Goal: Task Accomplishment & Management: Complete application form

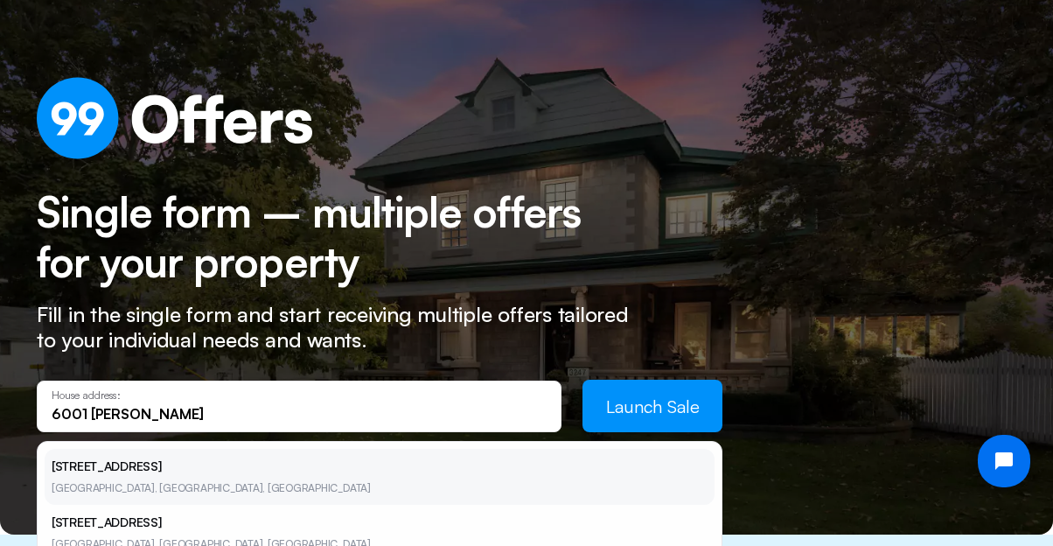
click at [164, 471] on li "[STREET_ADDRESS]" at bounding box center [380, 477] width 670 height 56
type input "[STREET_ADDRESS]"
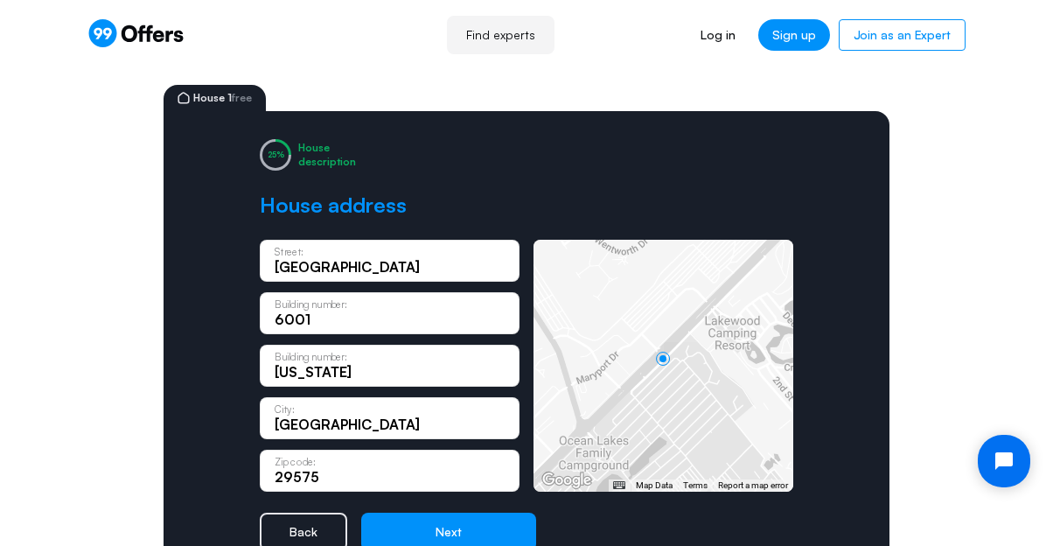
scroll to position [60, 0]
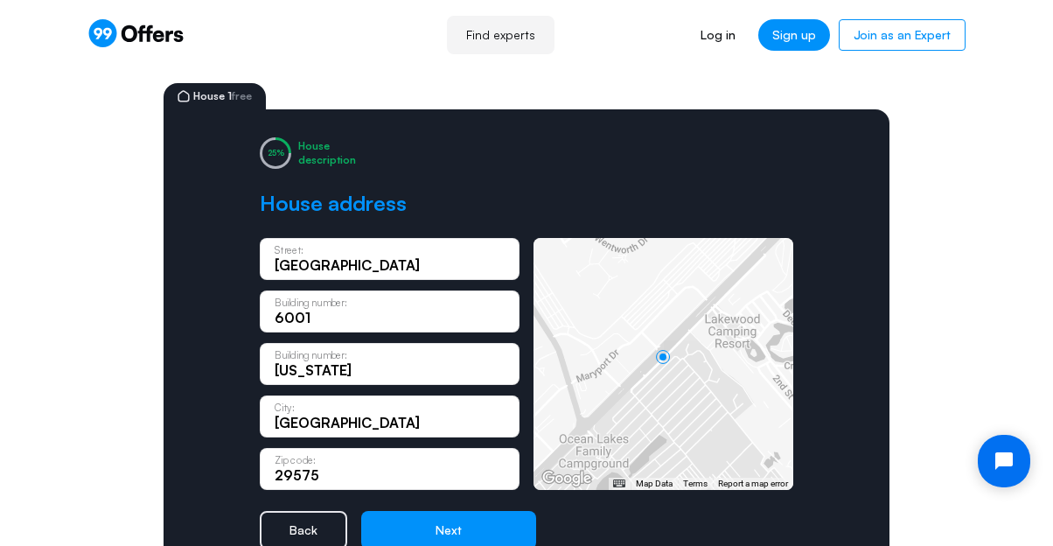
click at [342, 321] on input "6001" at bounding box center [390, 317] width 230 height 19
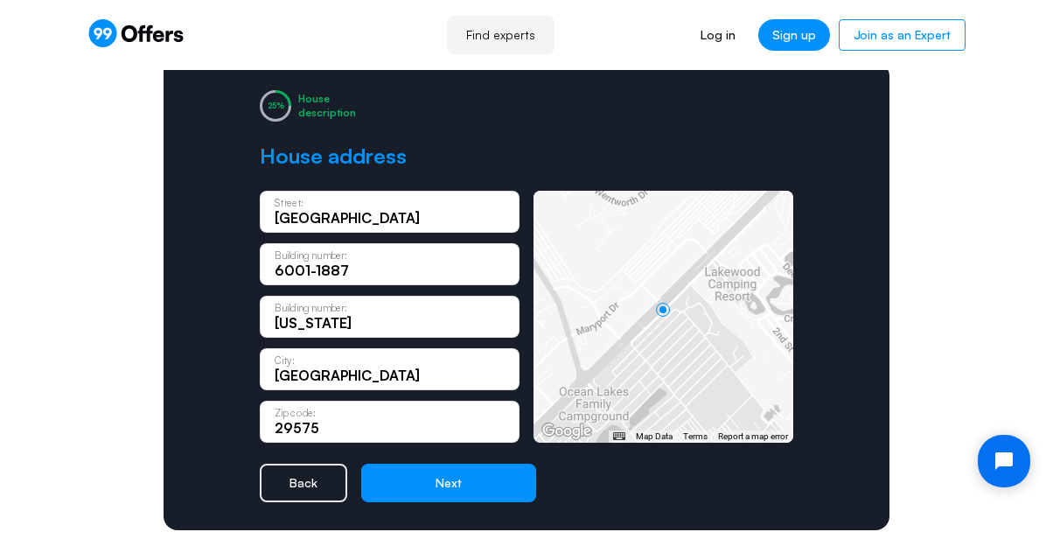
scroll to position [114, 0]
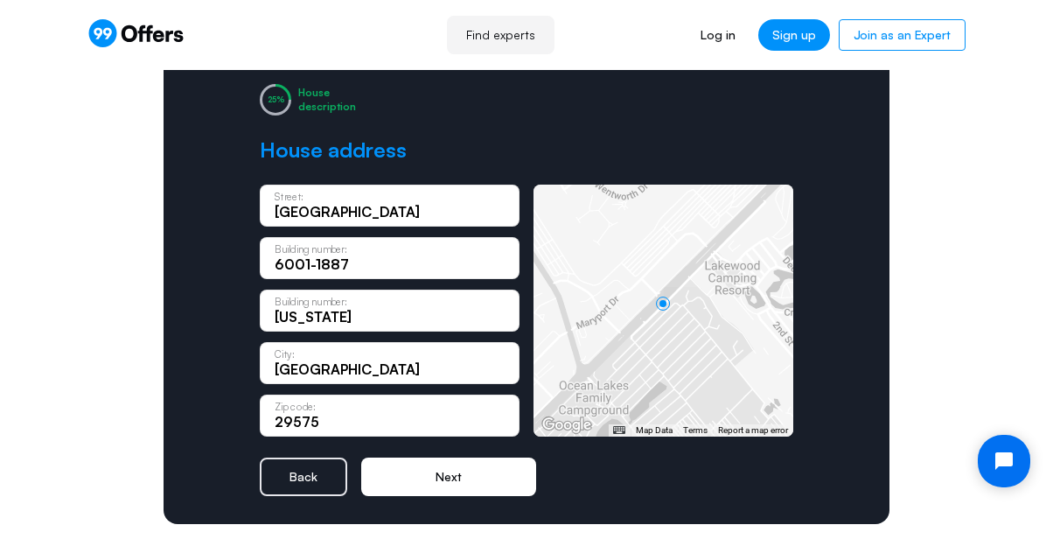
type input "6001-1887"
click at [436, 468] on button "Next" at bounding box center [448, 476] width 175 height 38
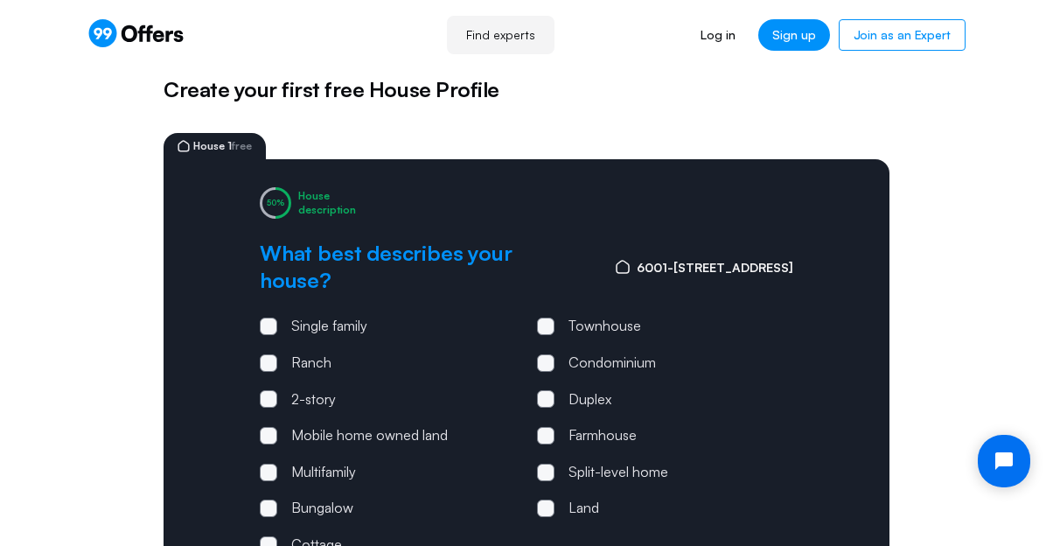
scroll to position [0, 0]
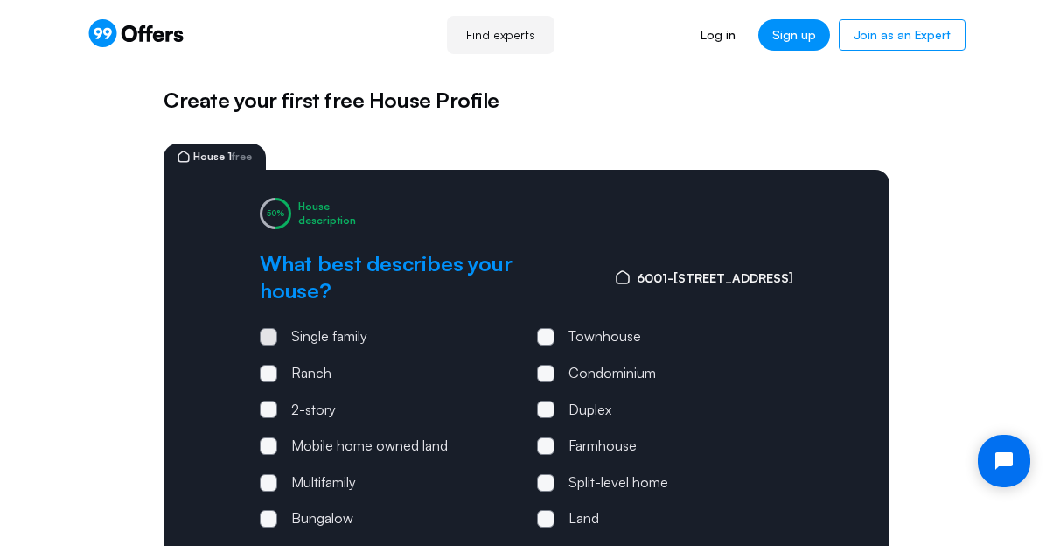
click at [296, 336] on div "Single family" at bounding box center [329, 336] width 76 height 23
click at [0, 0] on input "Single family" at bounding box center [0, 0] width 0 height 0
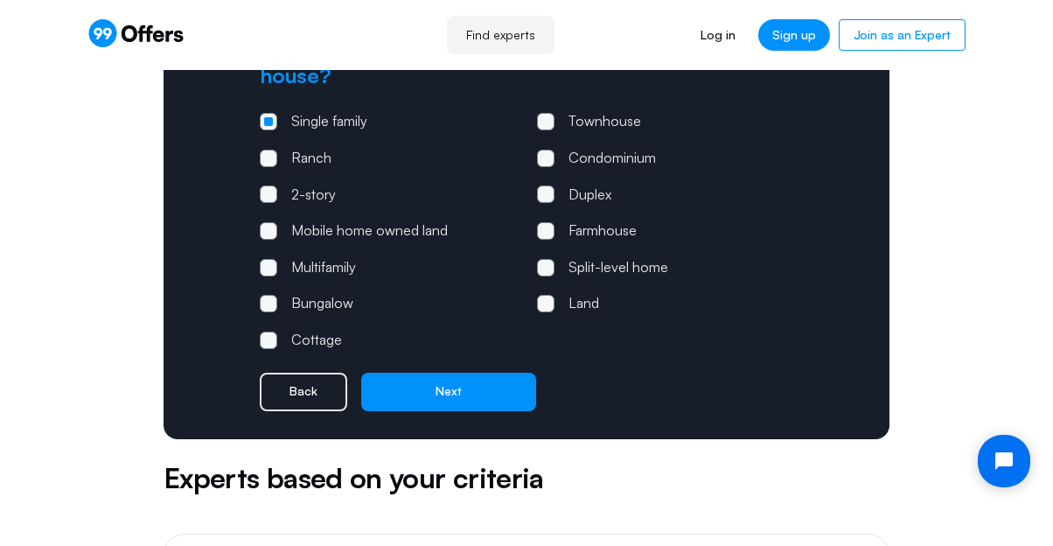
scroll to position [219, 0]
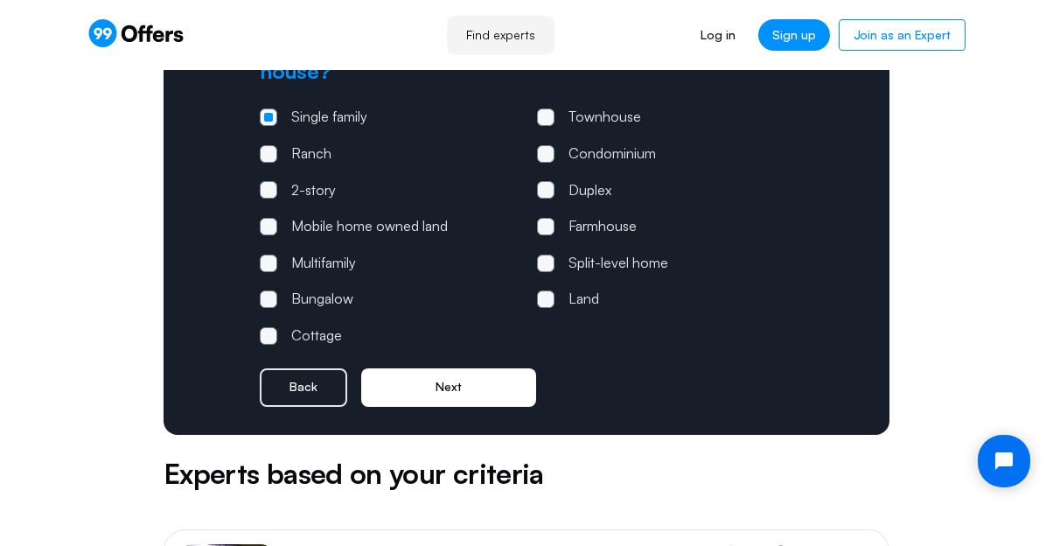
click at [468, 384] on button "Next" at bounding box center [448, 387] width 175 height 38
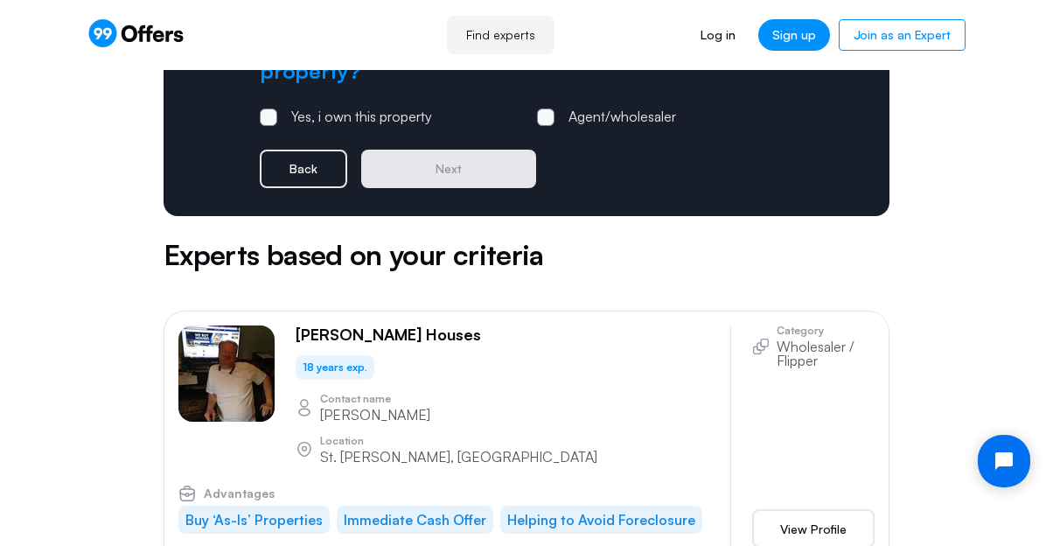
scroll to position [0, 0]
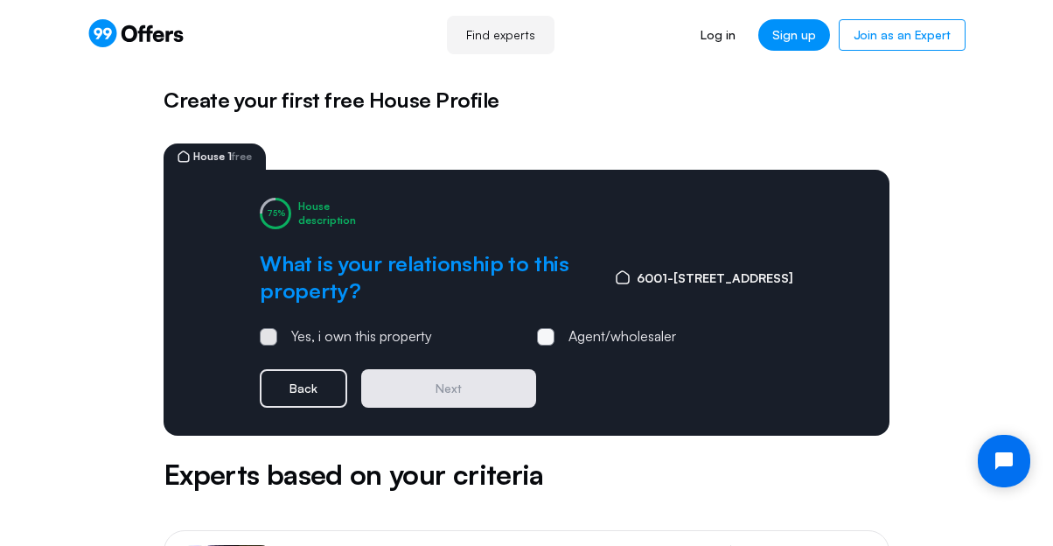
click at [263, 338] on span at bounding box center [268, 336] width 17 height 17
click at [0, 0] on input "Yes, i own this property" at bounding box center [0, 0] width 0 height 0
click at [421, 386] on button "Next" at bounding box center [448, 388] width 175 height 38
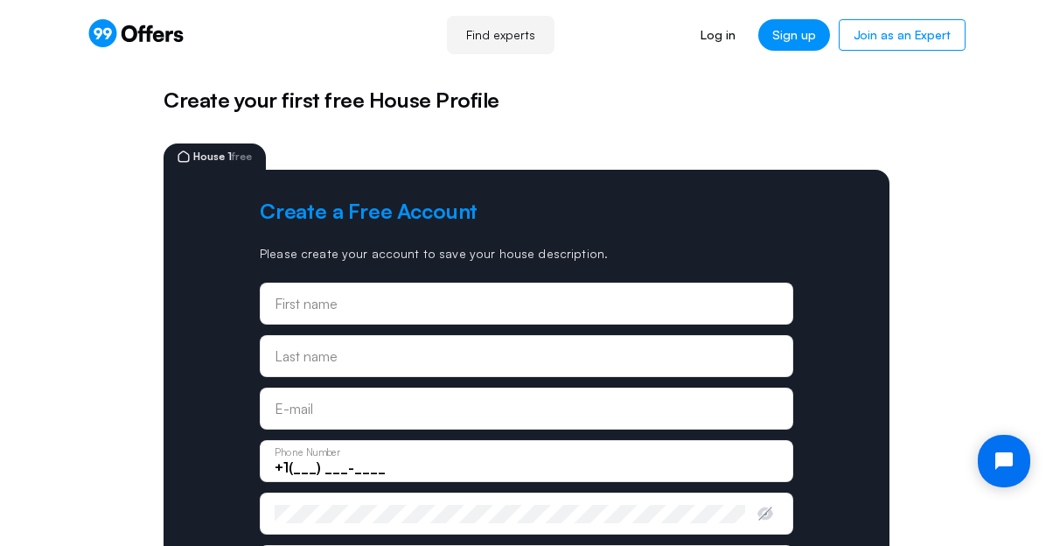
click at [422, 316] on div "First name" at bounding box center [526, 303] width 533 height 42
type input "Ed"
click at [285, 361] on input "text" at bounding box center [527, 355] width 504 height 19
type input "[PERSON_NAME]"
click at [281, 414] on input "email" at bounding box center [527, 414] width 504 height 19
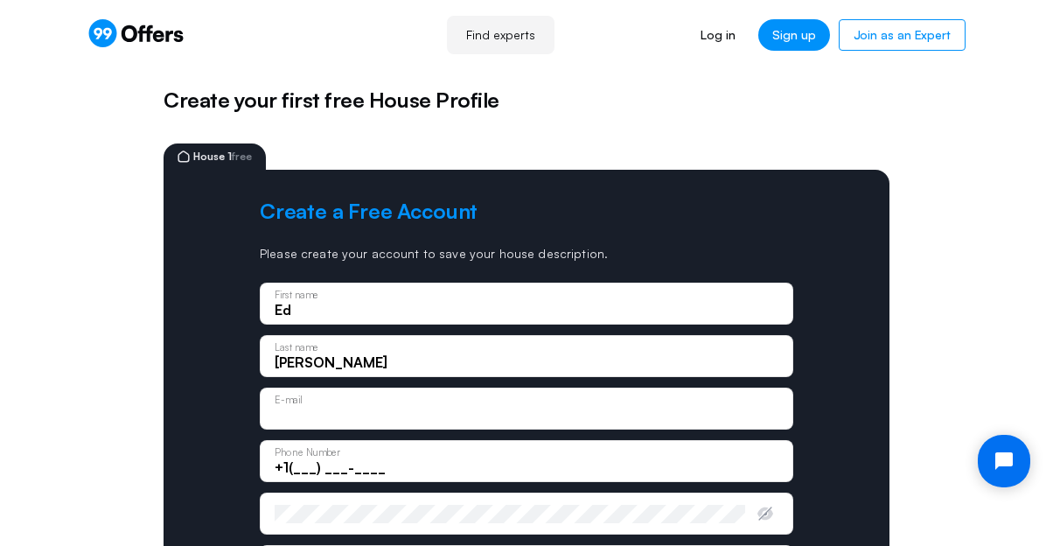
click at [281, 414] on input "email" at bounding box center [527, 414] width 504 height 19
type input "[EMAIL_ADDRESS][DOMAIN_NAME]"
click at [317, 470] on input "+1(___) ___-____" at bounding box center [527, 466] width 504 height 19
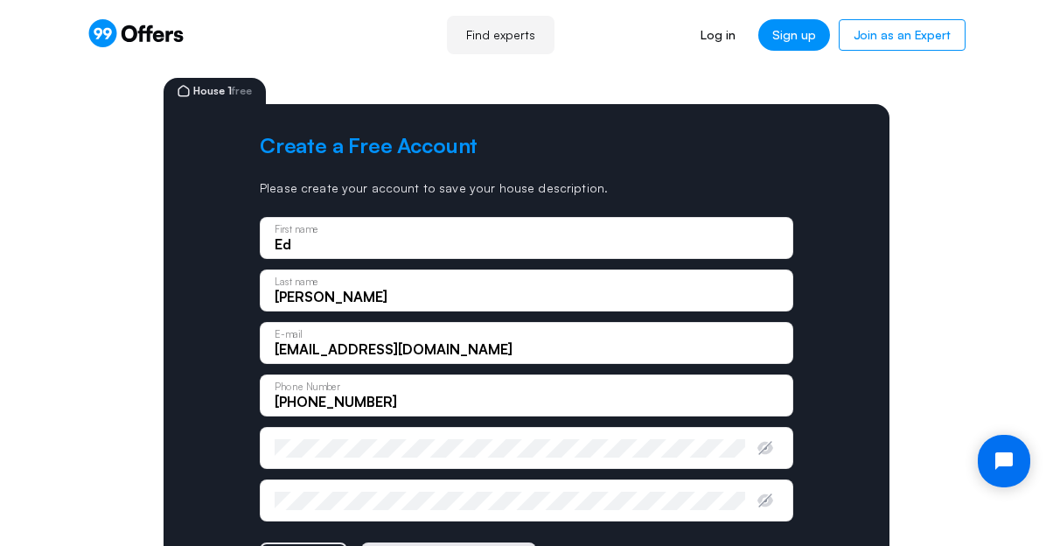
scroll to position [80, 0]
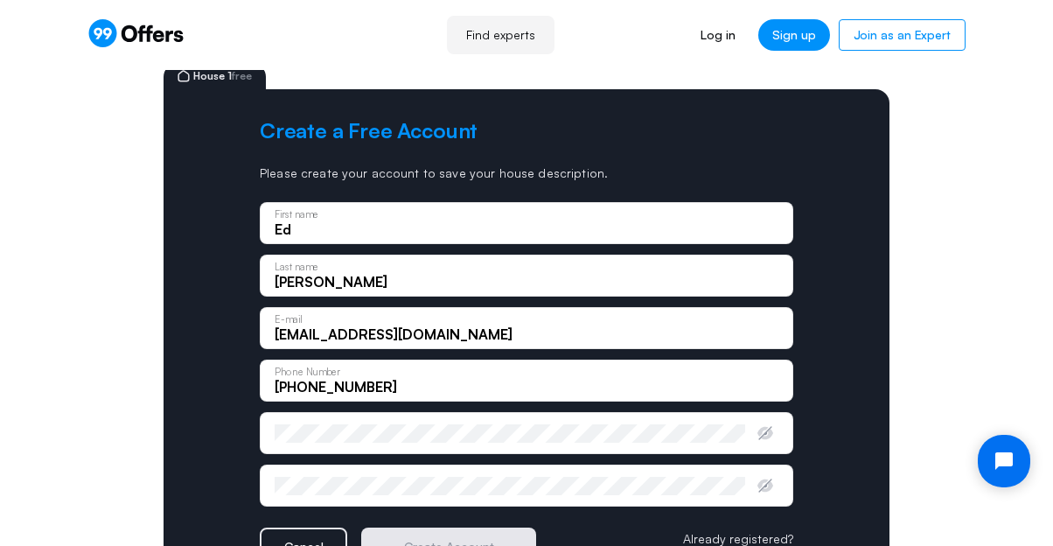
type input "[PHONE_NUMBER]"
click at [771, 430] on icon "button" at bounding box center [764, 432] width 17 height 17
click at [390, 436] on div "Enter password" at bounding box center [526, 433] width 533 height 42
click at [268, 436] on div "Enter password" at bounding box center [526, 433] width 533 height 42
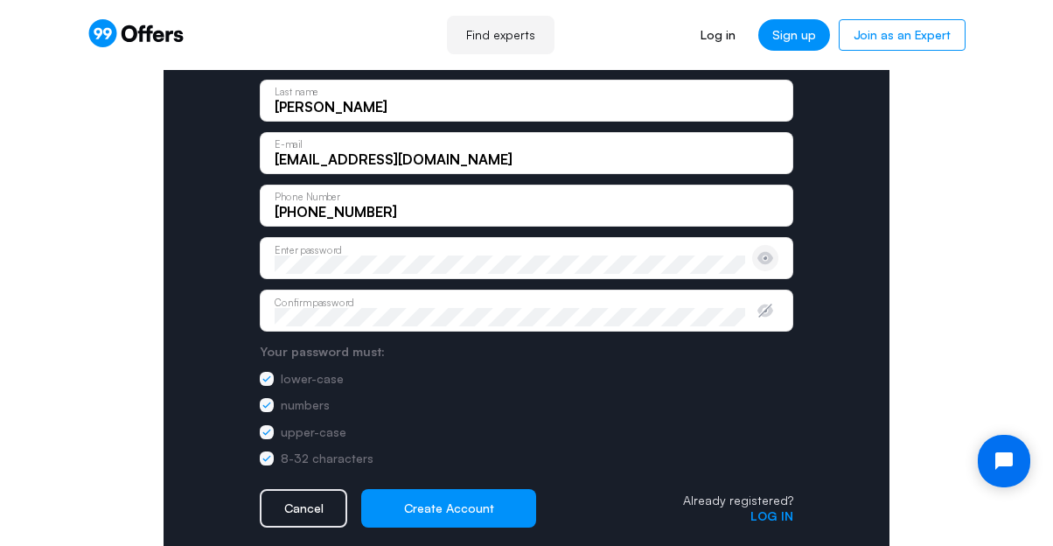
scroll to position [258, 0]
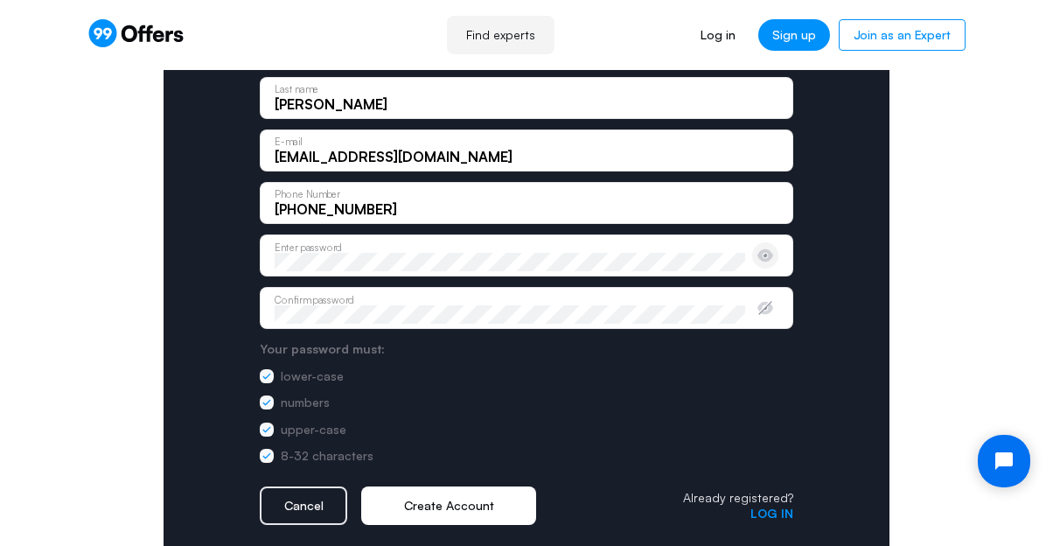
click at [496, 504] on button "Create Account" at bounding box center [448, 505] width 175 height 38
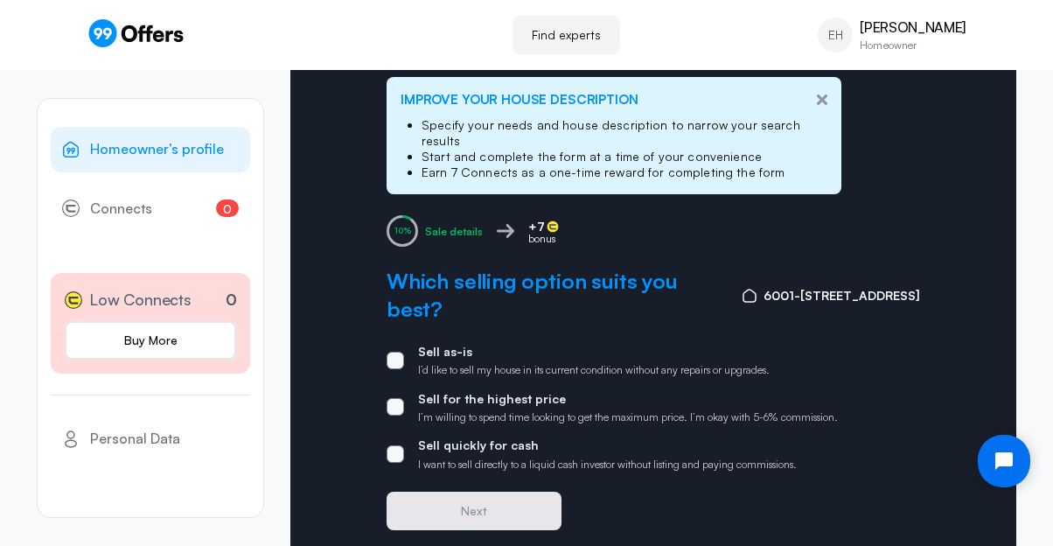
scroll to position [178, 0]
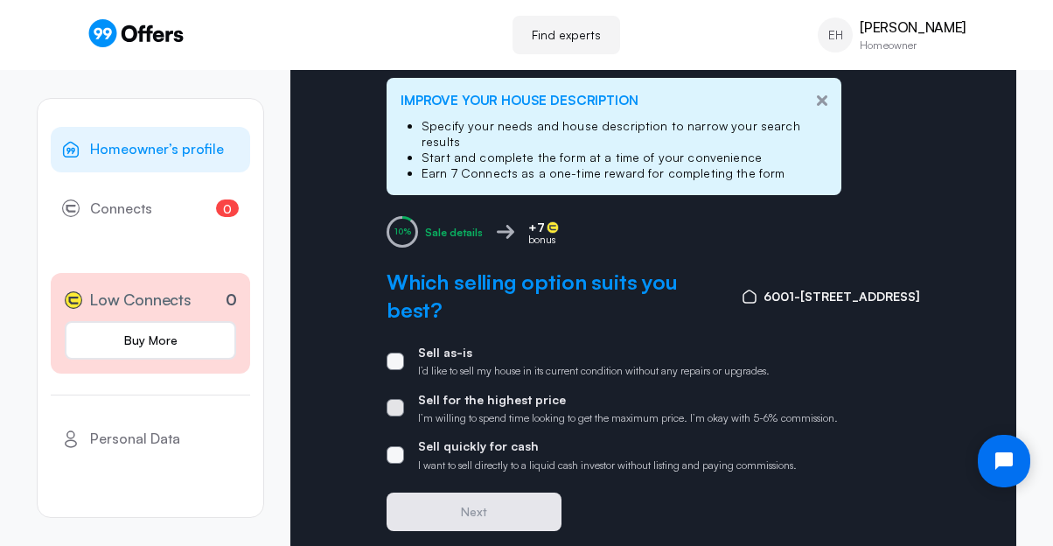
click at [402, 399] on span at bounding box center [394, 407] width 17 height 17
click at [0, 0] on input "Sell for the highest price I’m willing to spend time looking to get the maximum…" at bounding box center [0, 0] width 0 height 0
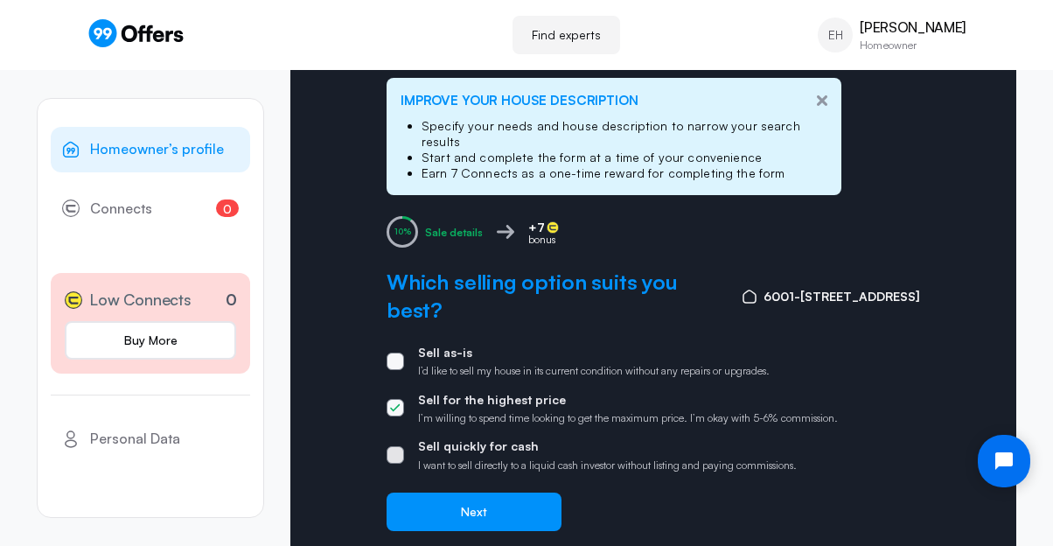
click at [400, 446] on span at bounding box center [394, 454] width 17 height 17
click at [0, 0] on input "Sell quickly for cash I want to sell directly to a liquid cash investor without…" at bounding box center [0, 0] width 0 height 0
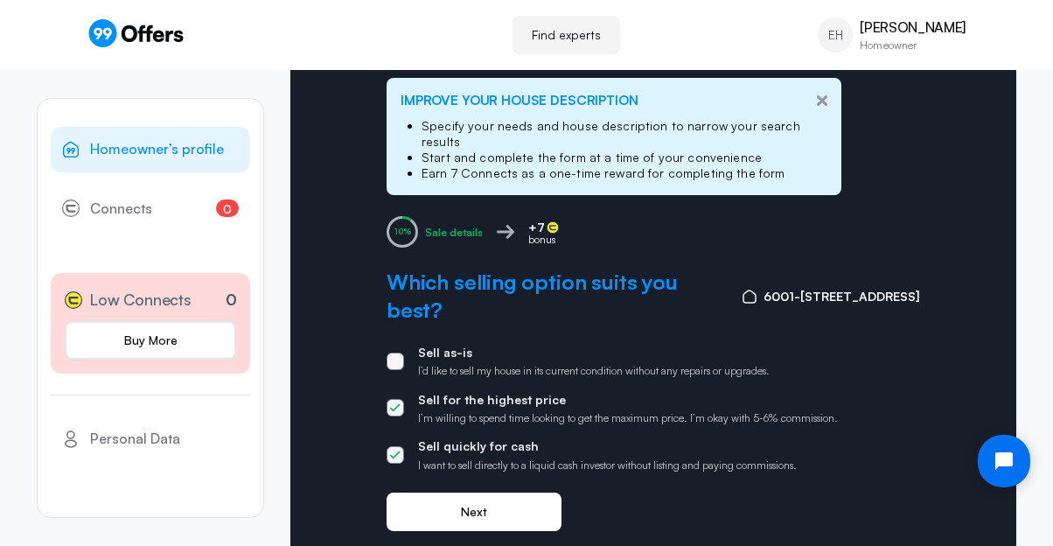
click at [493, 492] on button "Next" at bounding box center [473, 511] width 175 height 38
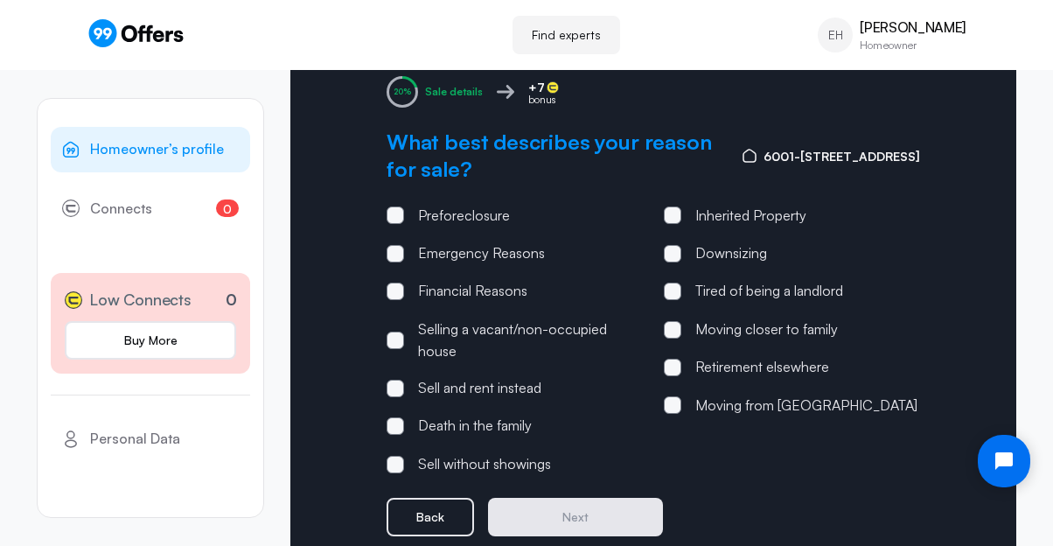
scroll to position [181, 0]
click at [676, 358] on span at bounding box center [672, 366] width 17 height 17
click at [0, 0] on input "Retirement elsewhere" at bounding box center [0, 0] width 0 height 0
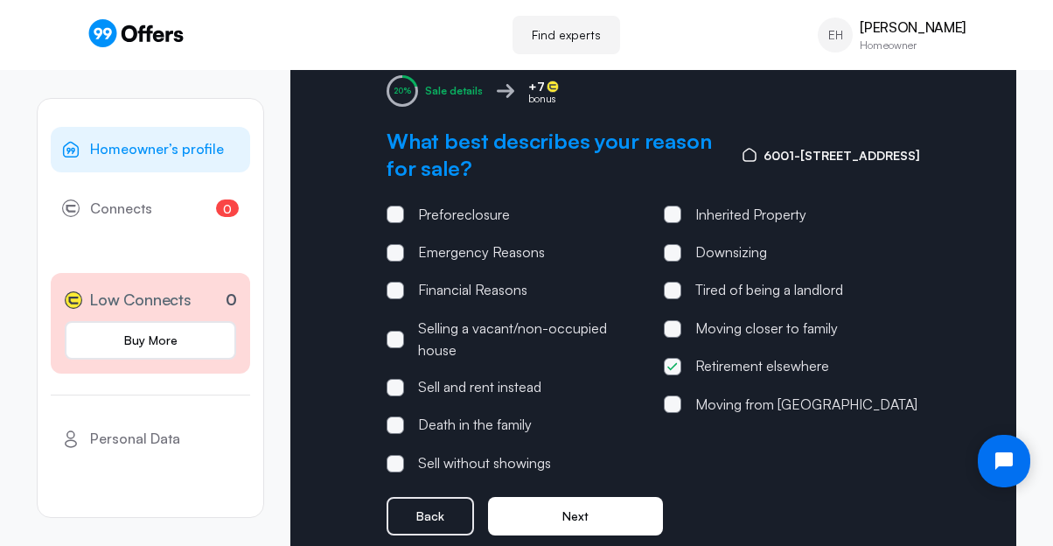
click at [588, 499] on button "Next" at bounding box center [575, 516] width 175 height 38
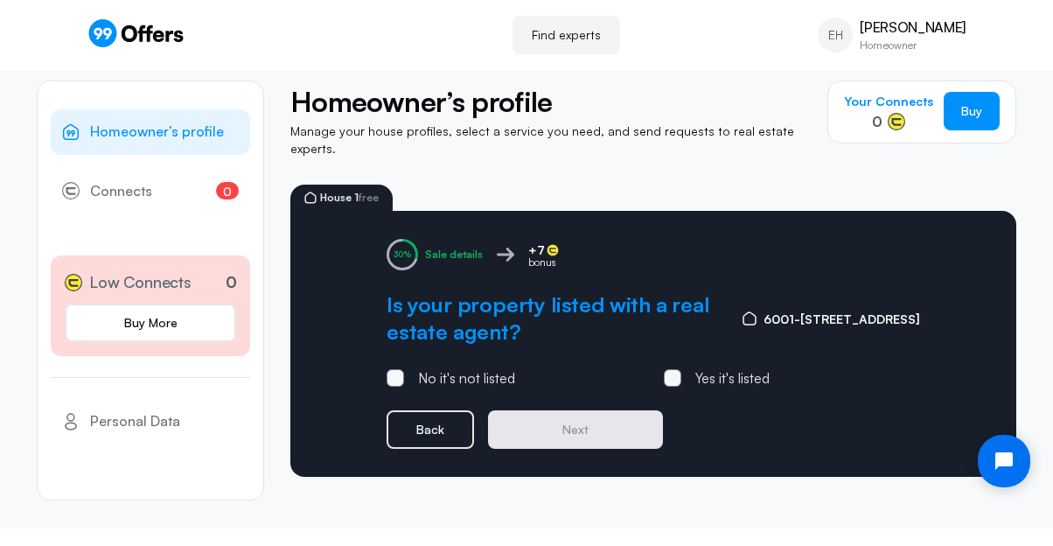
scroll to position [0, 0]
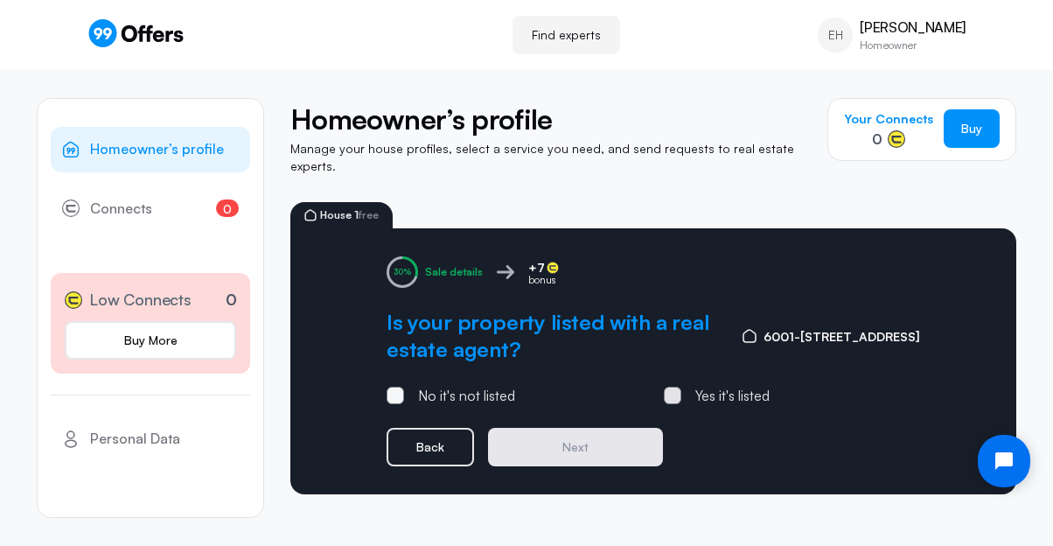
click at [678, 386] on span at bounding box center [672, 394] width 17 height 17
click at [0, 0] on input "Yes it's listed" at bounding box center [0, 0] width 0 height 0
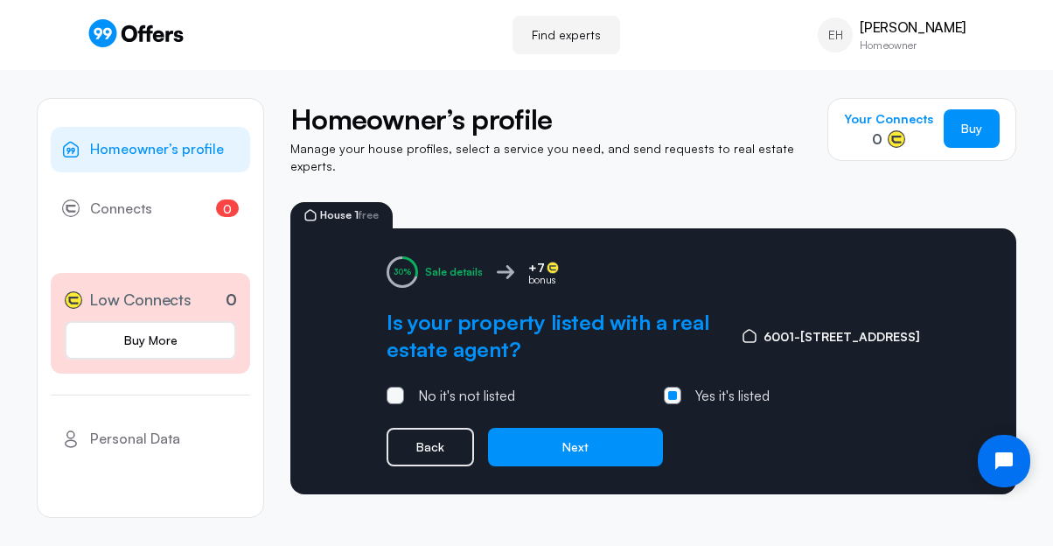
click at [672, 391] on span at bounding box center [672, 395] width 9 height 9
click at [0, 0] on input "Yes it's listed" at bounding box center [0, 0] width 0 height 0
click at [581, 385] on div "No it's not listed" at bounding box center [514, 396] width 256 height 23
click at [393, 389] on span at bounding box center [394, 394] width 17 height 17
click at [0, 0] on input "No it's not listed" at bounding box center [0, 0] width 0 height 0
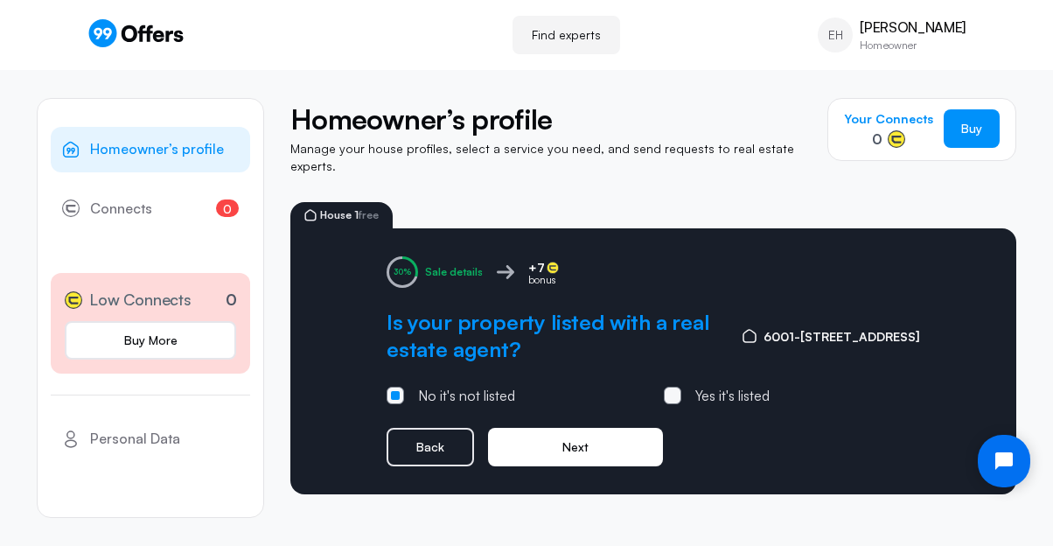
click at [580, 430] on button "Next" at bounding box center [575, 447] width 175 height 38
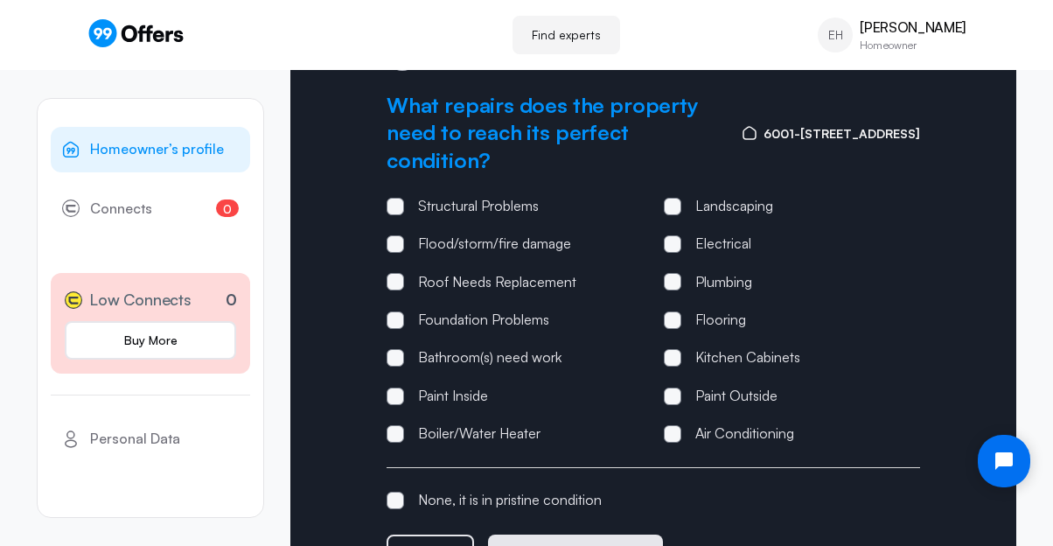
scroll to position [246, 0]
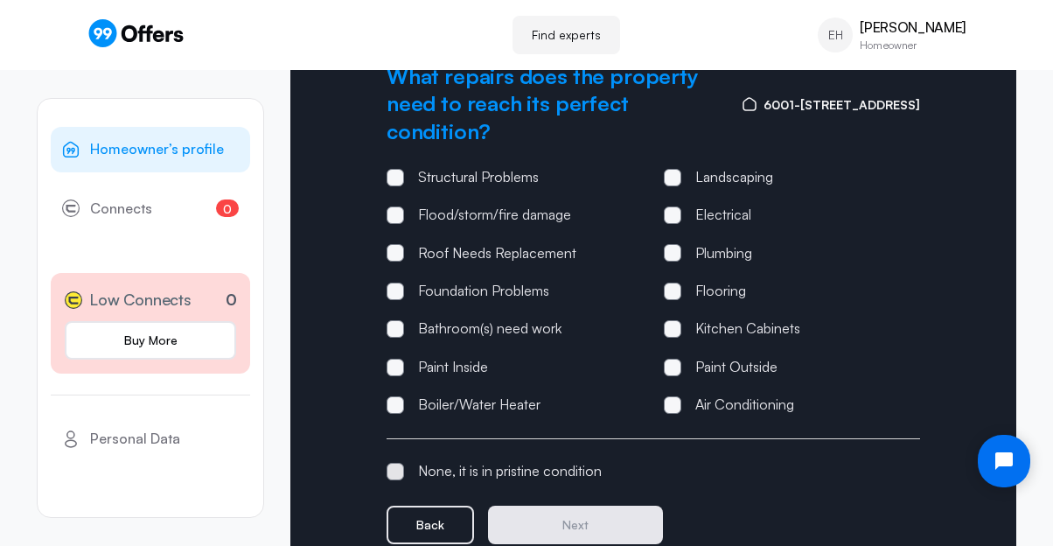
click at [393, 463] on span at bounding box center [394, 471] width 17 height 17
click at [0, 0] on input "None, it is in pristine condition" at bounding box center [0, 0] width 0 height 0
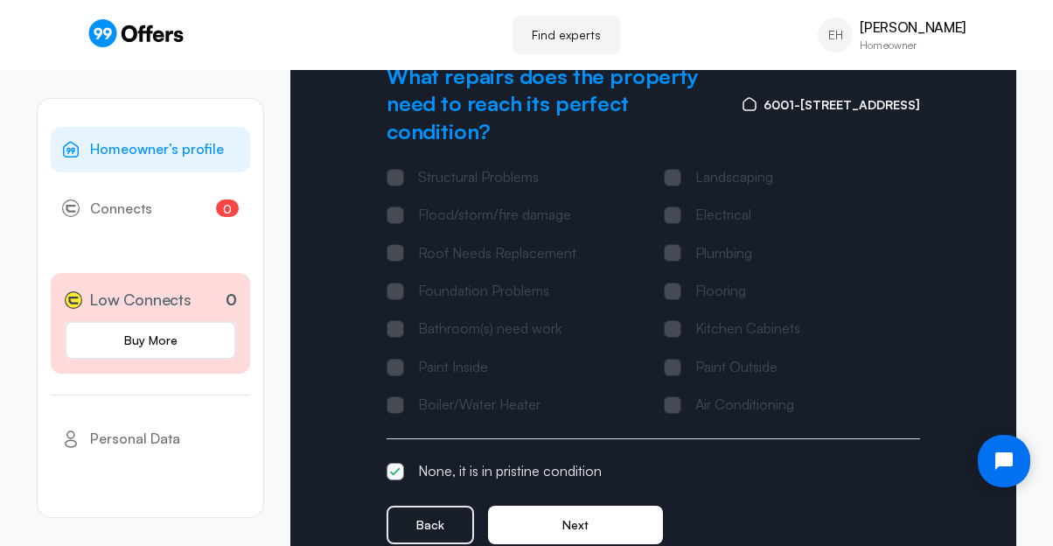
click at [581, 518] on button "Next" at bounding box center [575, 524] width 175 height 38
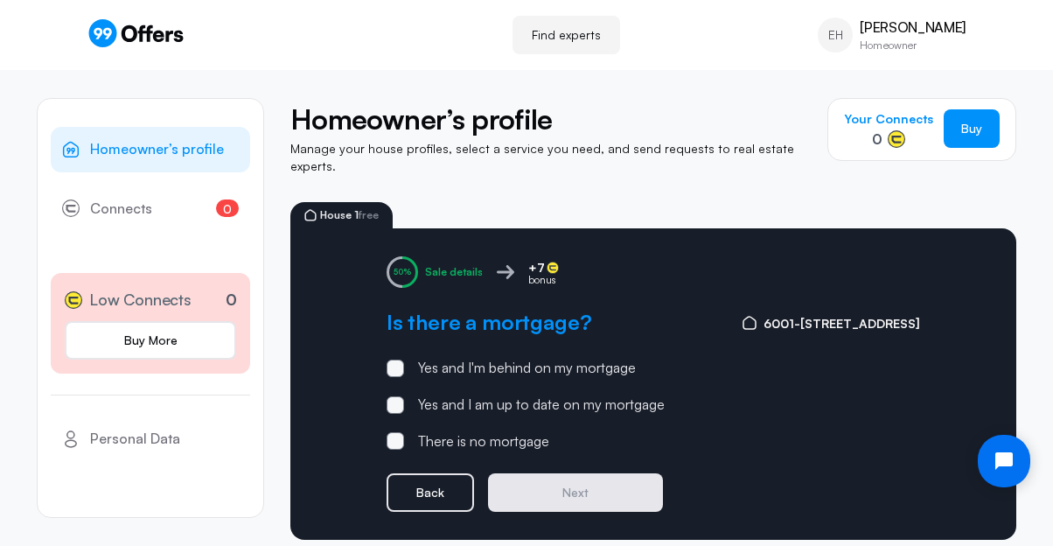
scroll to position [0, 0]
click at [390, 432] on span at bounding box center [394, 440] width 17 height 17
click at [0, 0] on input "There is no mortgage" at bounding box center [0, 0] width 0 height 0
click at [575, 481] on button "Next" at bounding box center [575, 492] width 175 height 38
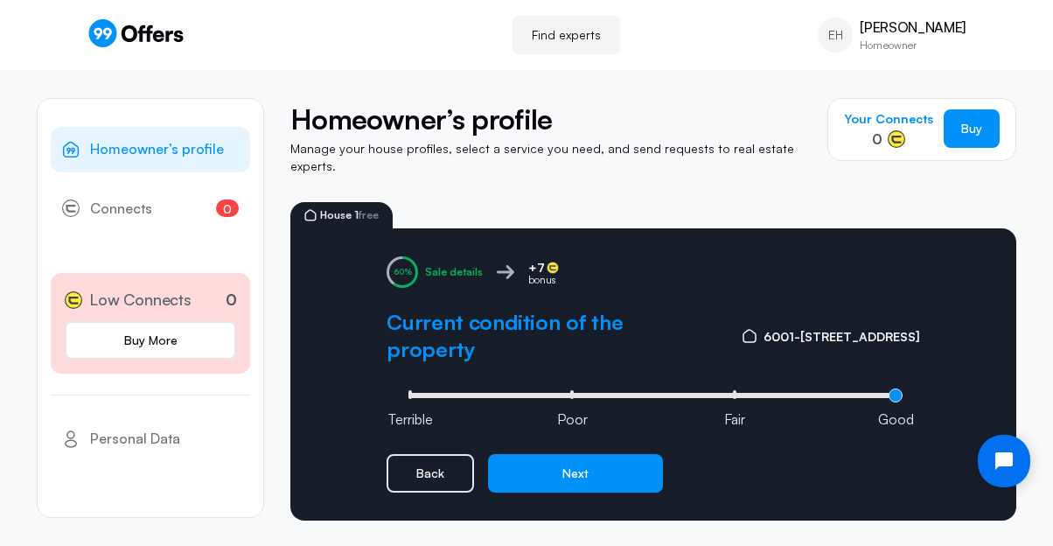
type input "3"
drag, startPoint x: 735, startPoint y: 384, endPoint x: 867, endPoint y: 379, distance: 132.1
click at [869, 393] on input "range" at bounding box center [653, 395] width 498 height 5
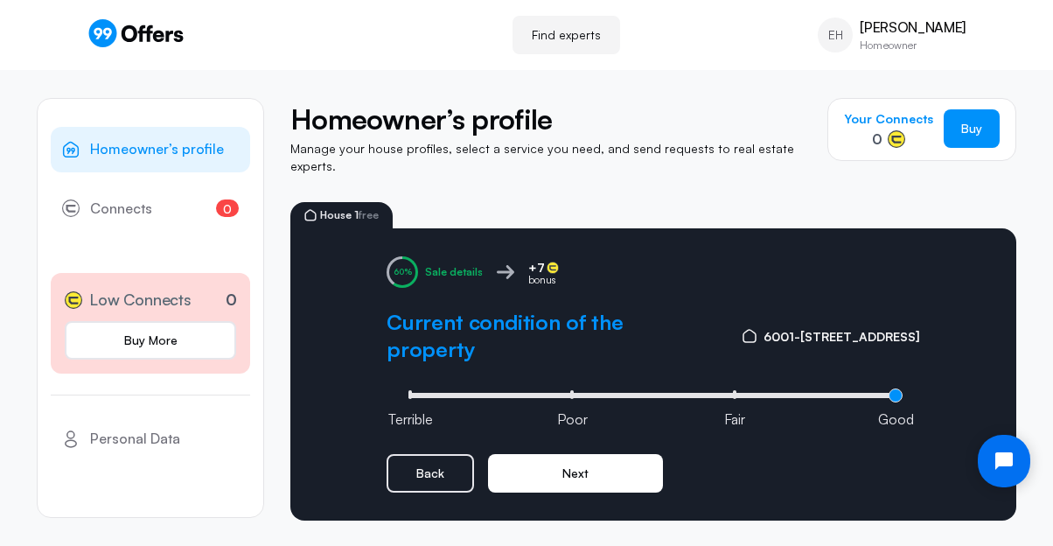
click at [581, 460] on button "Next" at bounding box center [575, 473] width 175 height 38
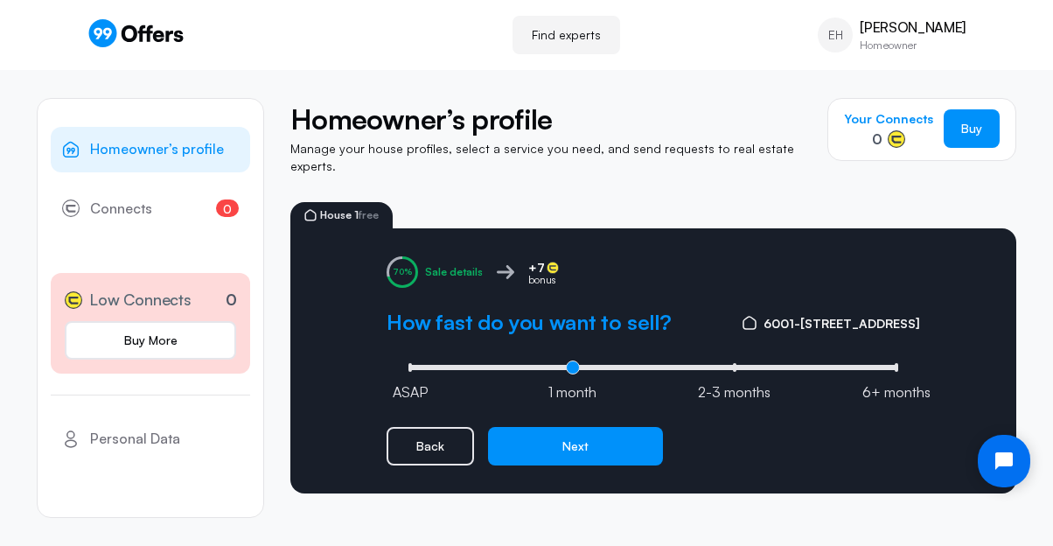
type input "1"
click at [575, 365] on input "range" at bounding box center [653, 367] width 498 height 5
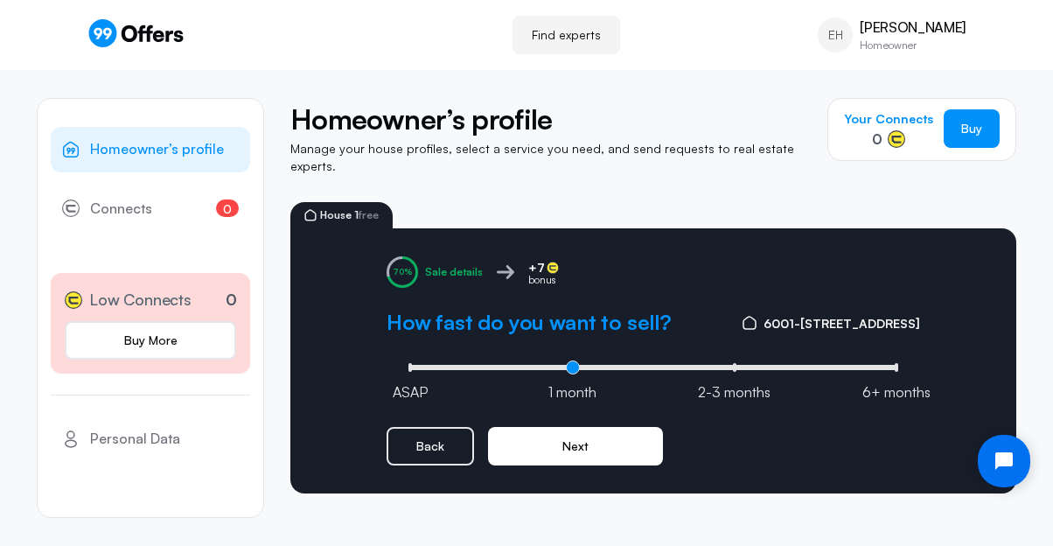
click at [585, 427] on button "Next" at bounding box center [575, 446] width 175 height 38
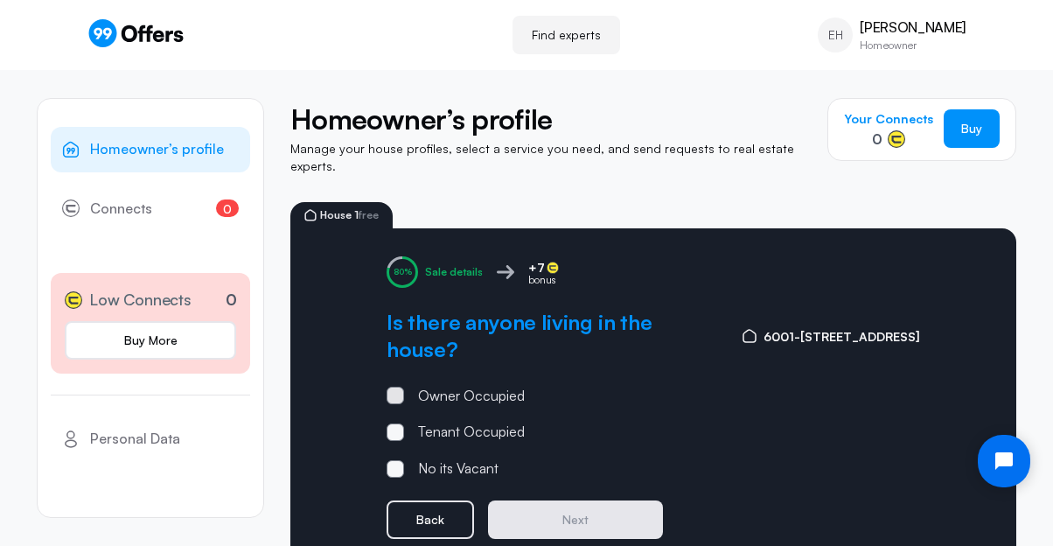
click at [408, 385] on label "Owner Occupied" at bounding box center [455, 396] width 138 height 23
click at [0, 0] on input "Owner Occupied" at bounding box center [0, 0] width 0 height 0
click at [588, 503] on button "Next" at bounding box center [575, 519] width 175 height 38
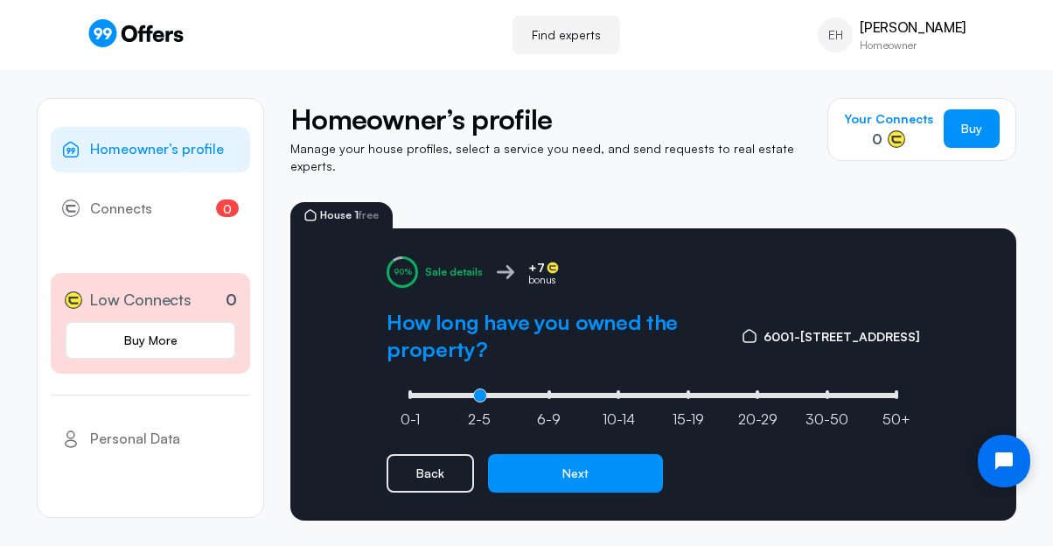
type input "1"
click at [479, 393] on input "range" at bounding box center [653, 395] width 498 height 5
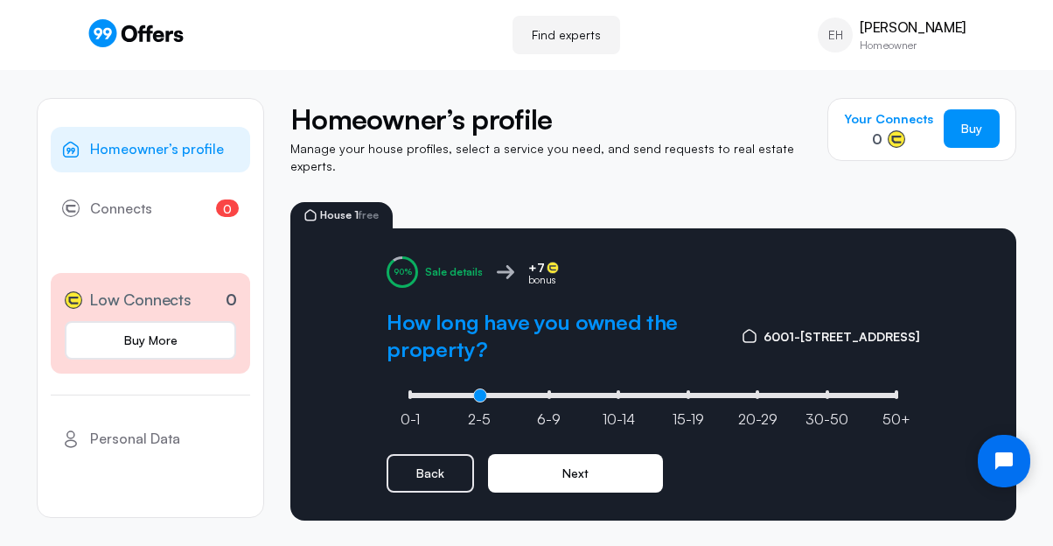
click at [576, 455] on button "Next" at bounding box center [575, 473] width 175 height 38
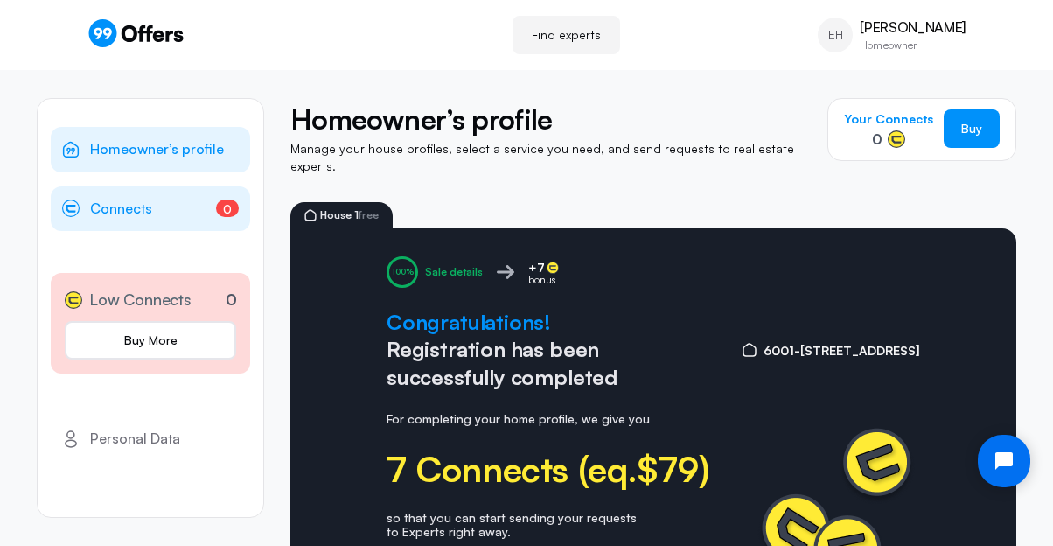
click at [112, 207] on span "Connects" at bounding box center [121, 209] width 62 height 23
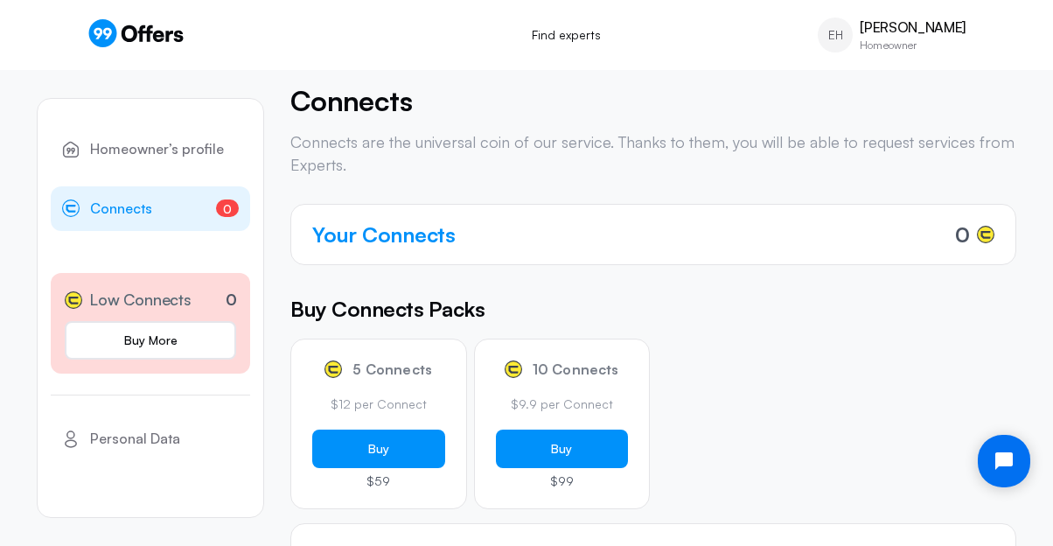
scroll to position [16, 0]
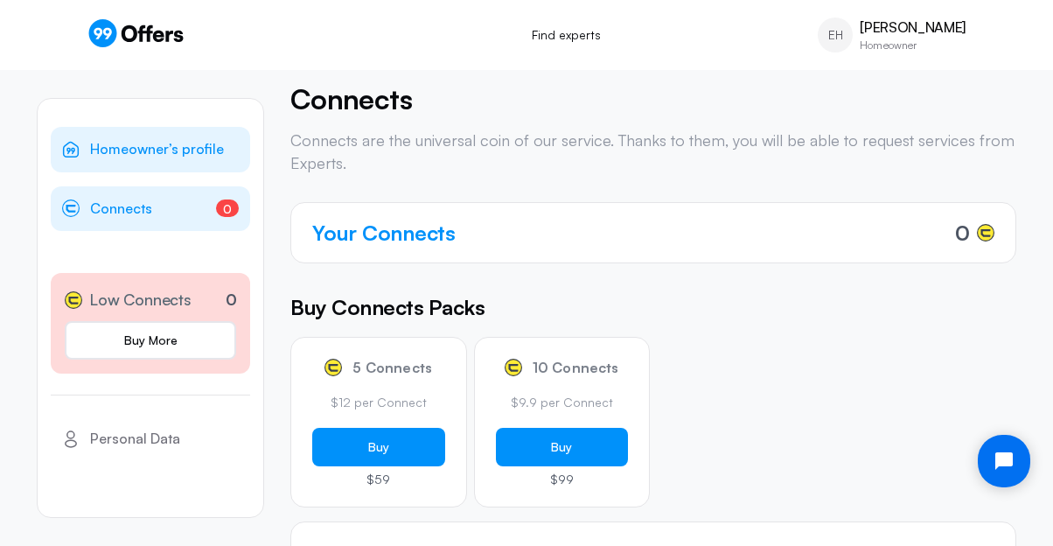
click at [132, 157] on span "Homeowner’s profile" at bounding box center [157, 149] width 134 height 23
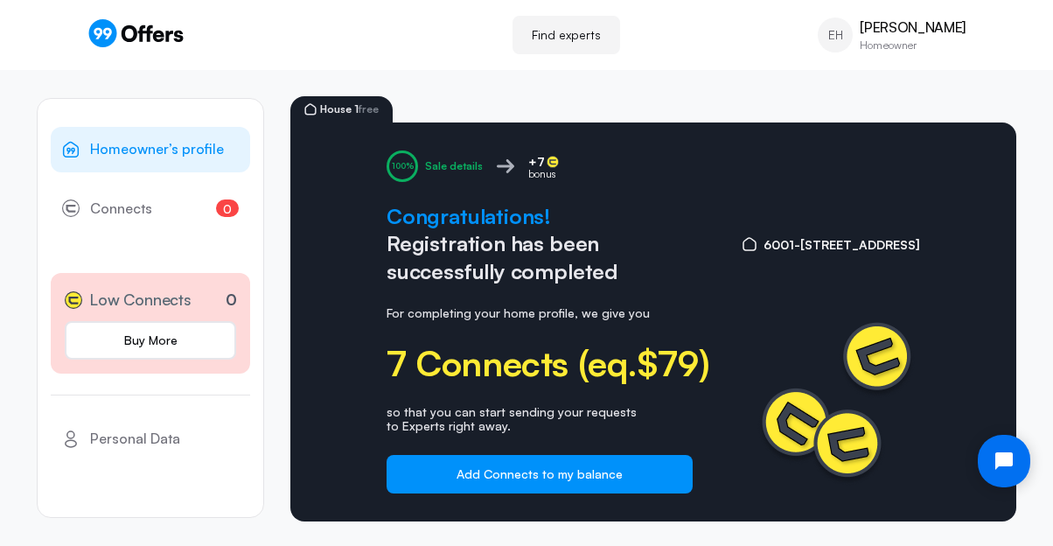
scroll to position [114, 0]
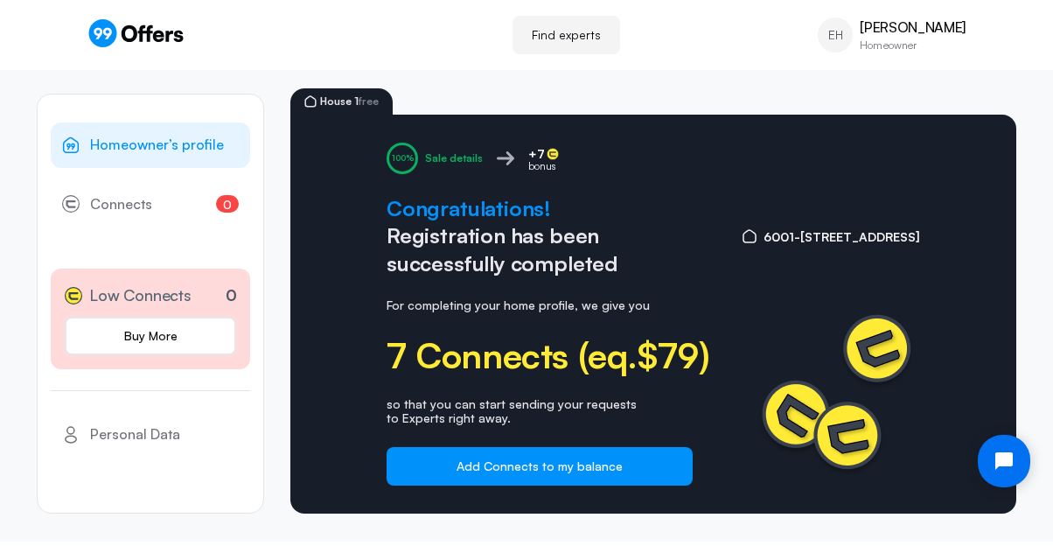
click at [852, 431] on img at bounding box center [833, 391] width 171 height 172
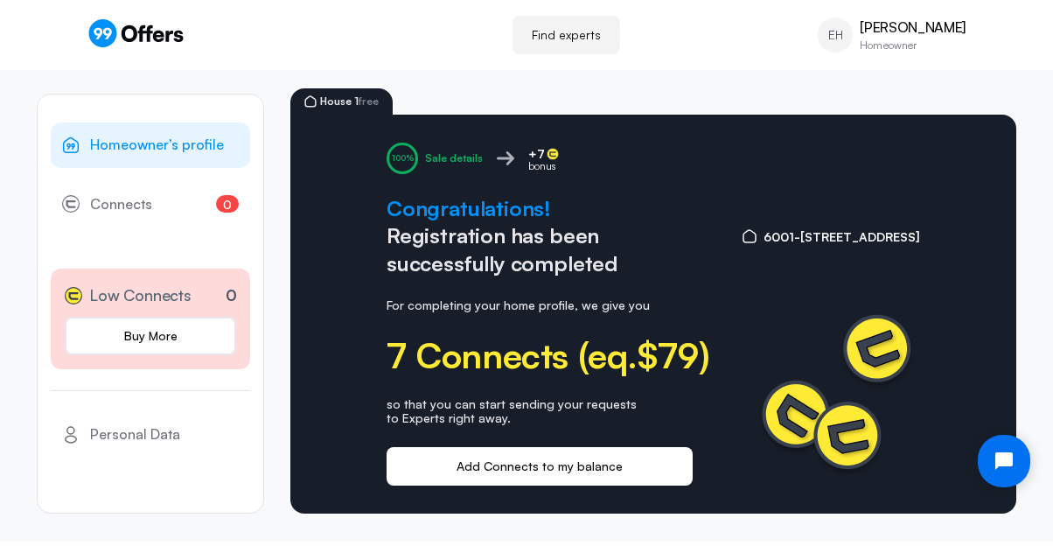
click at [580, 450] on button "Add Connects to my balance" at bounding box center [539, 466] width 306 height 38
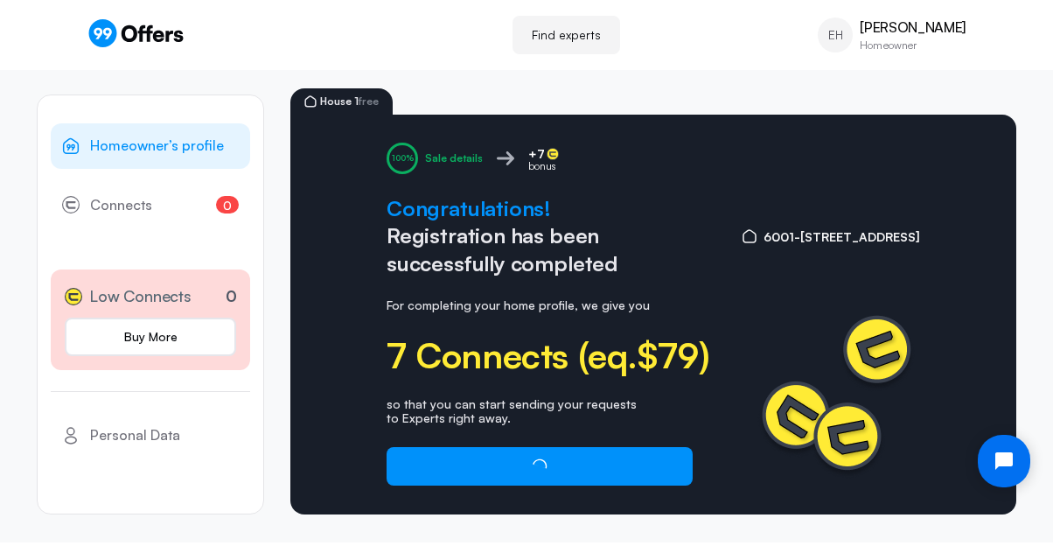
scroll to position [0, 0]
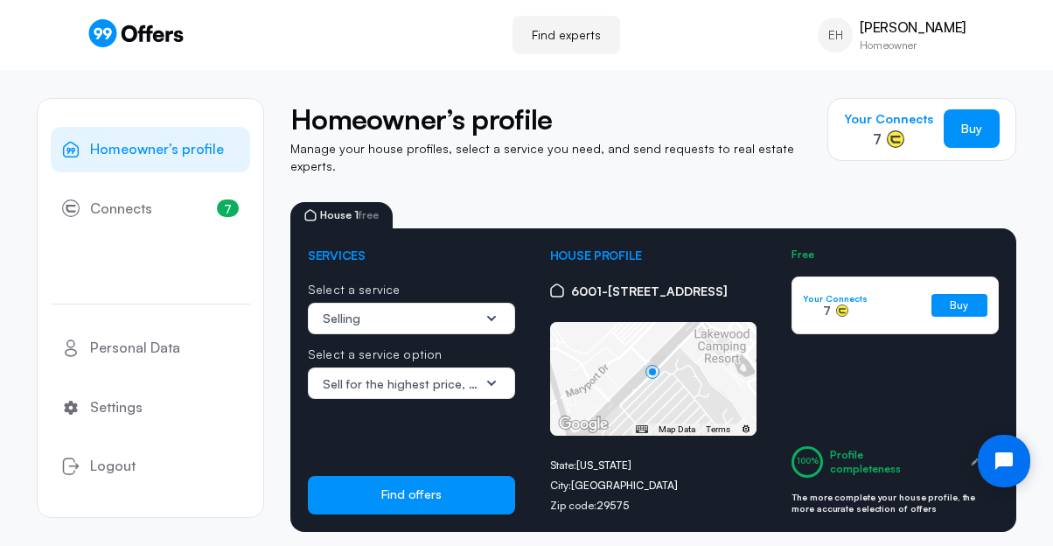
click at [492, 316] on icon "1 / 3" at bounding box center [491, 318] width 9 height 5
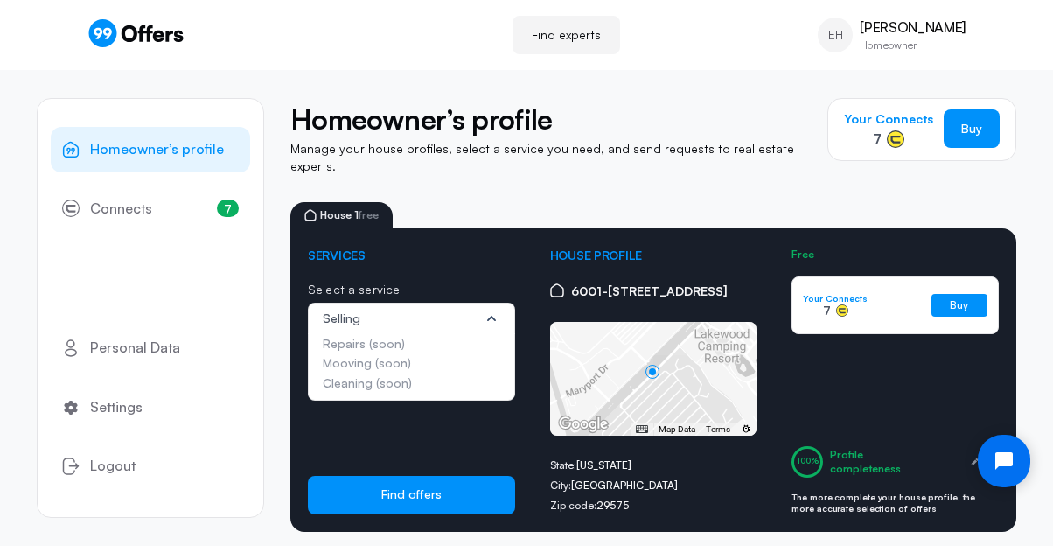
click at [492, 316] on icon "1 / 3" at bounding box center [491, 318] width 9 height 5
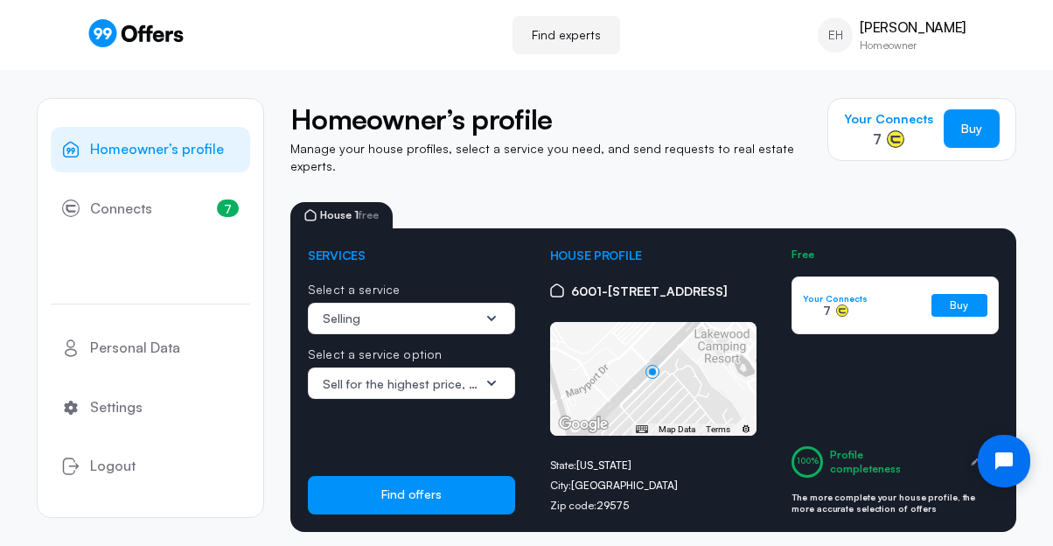
click at [493, 374] on icon "1 / 3" at bounding box center [491, 382] width 17 height 17
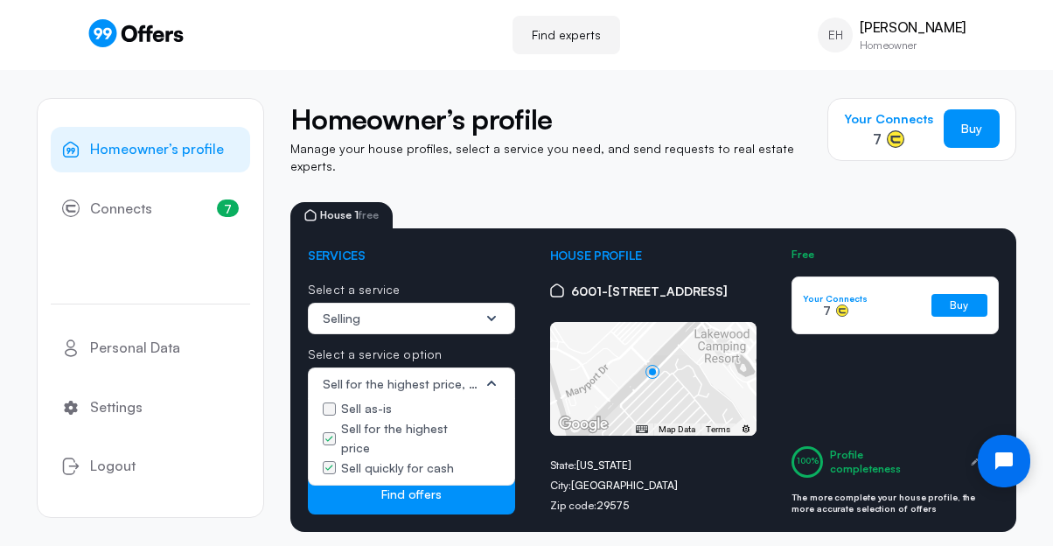
click at [493, 374] on icon "1 / 3" at bounding box center [491, 382] width 17 height 17
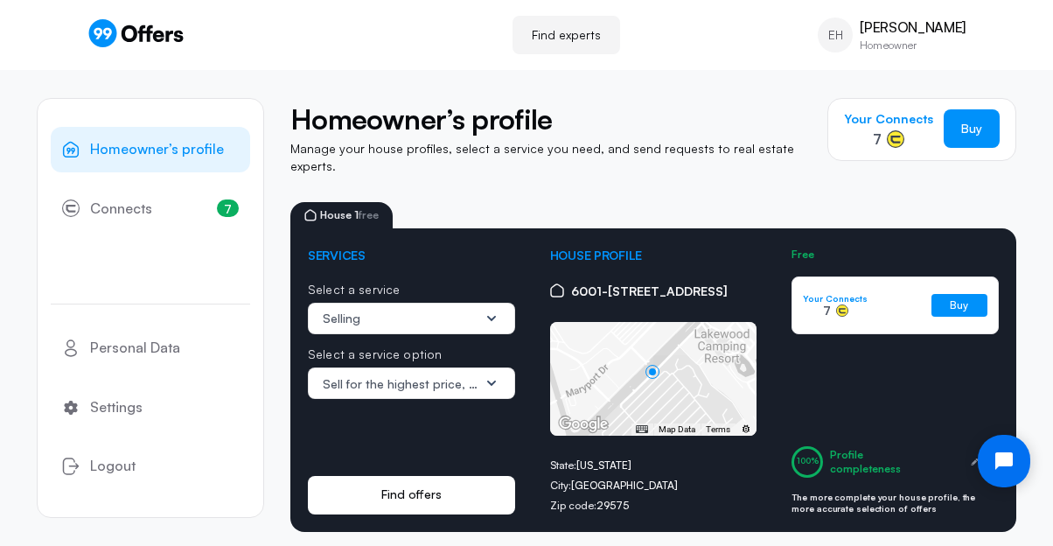
click at [437, 479] on button "Find offers" at bounding box center [411, 495] width 207 height 38
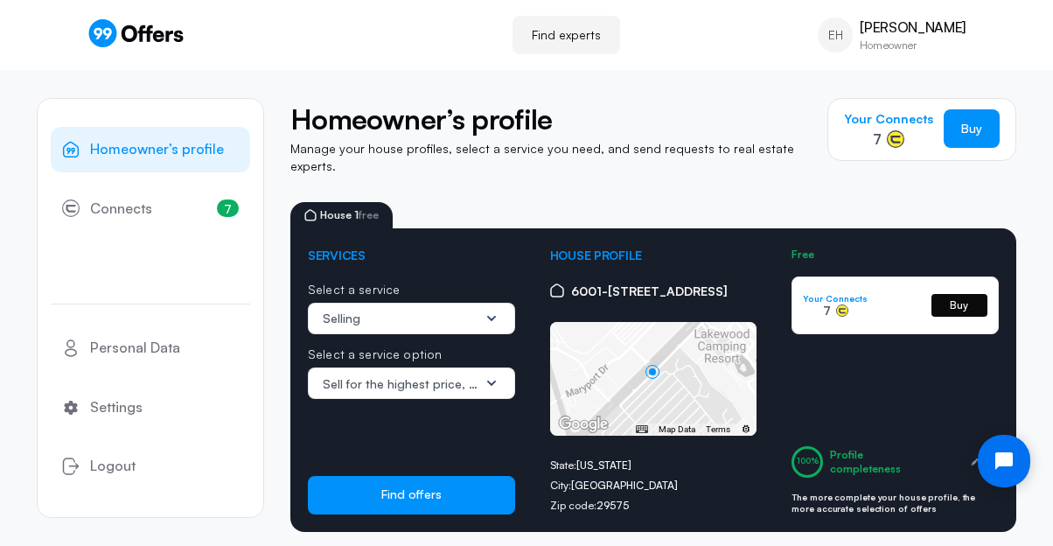
click at [961, 295] on link "Buy" at bounding box center [959, 305] width 56 height 23
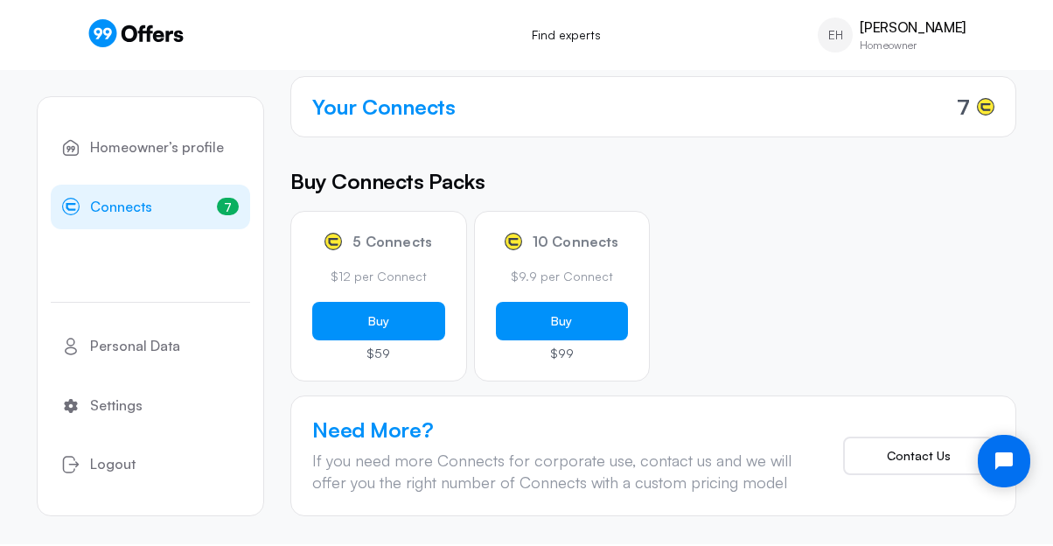
scroll to position [143, 0]
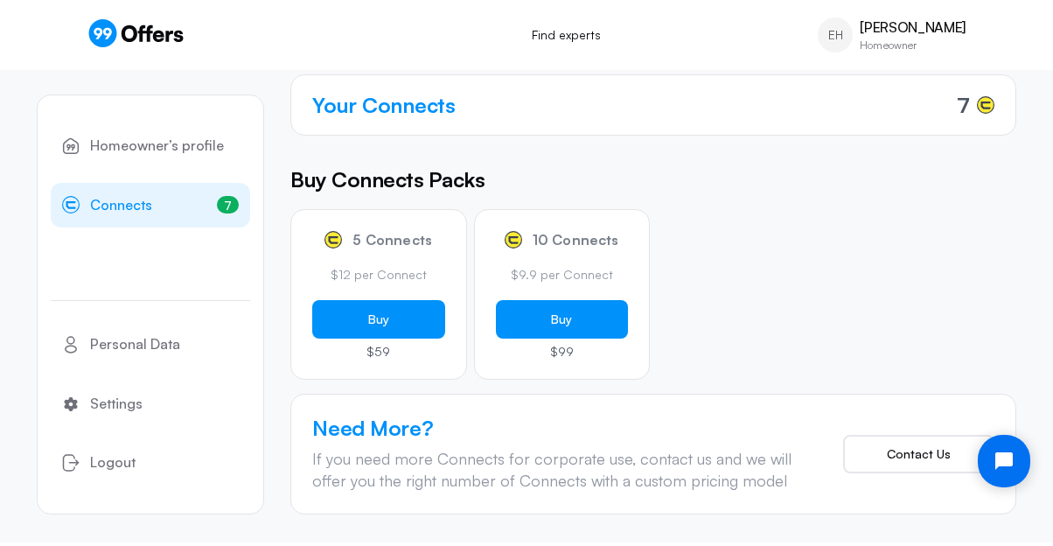
click at [136, 202] on span "Connects" at bounding box center [121, 204] width 62 height 23
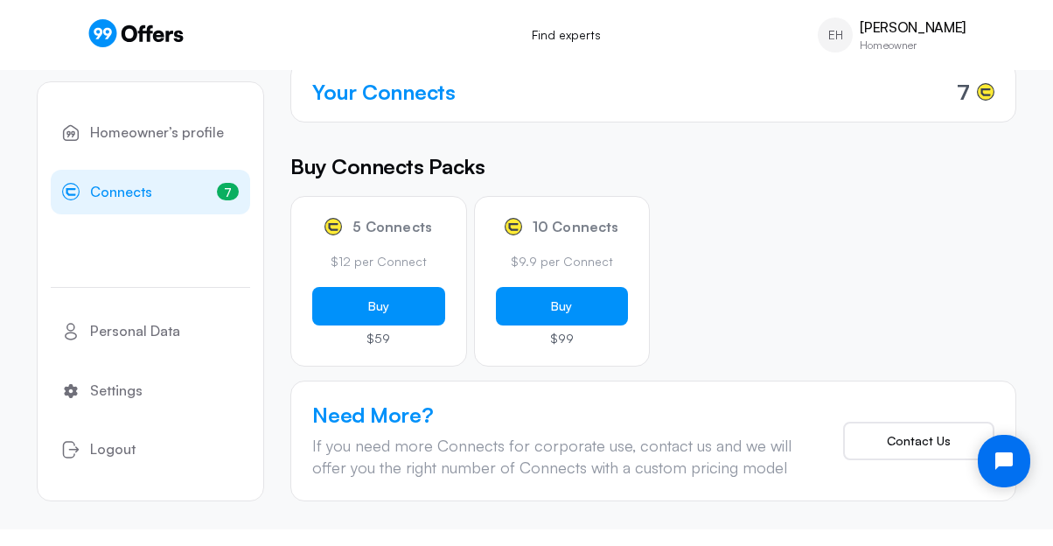
scroll to position [0, 0]
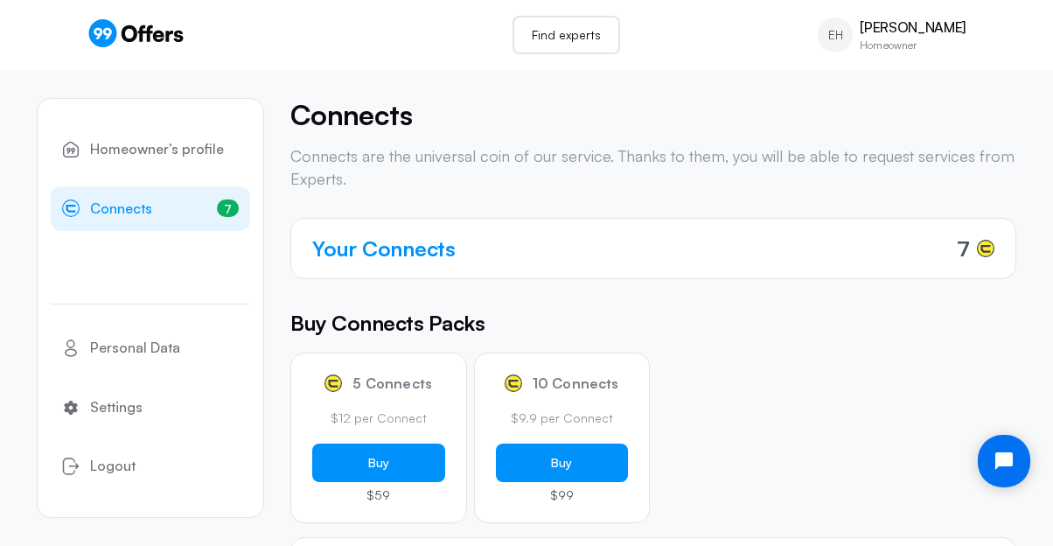
click at [574, 39] on link "Find experts" at bounding box center [566, 35] width 108 height 38
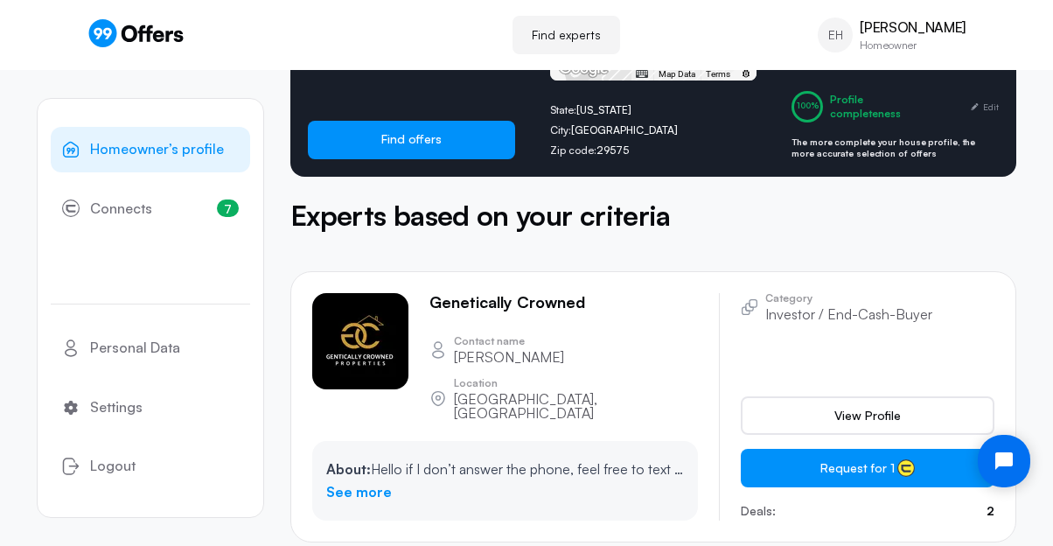
scroll to position [358, 0]
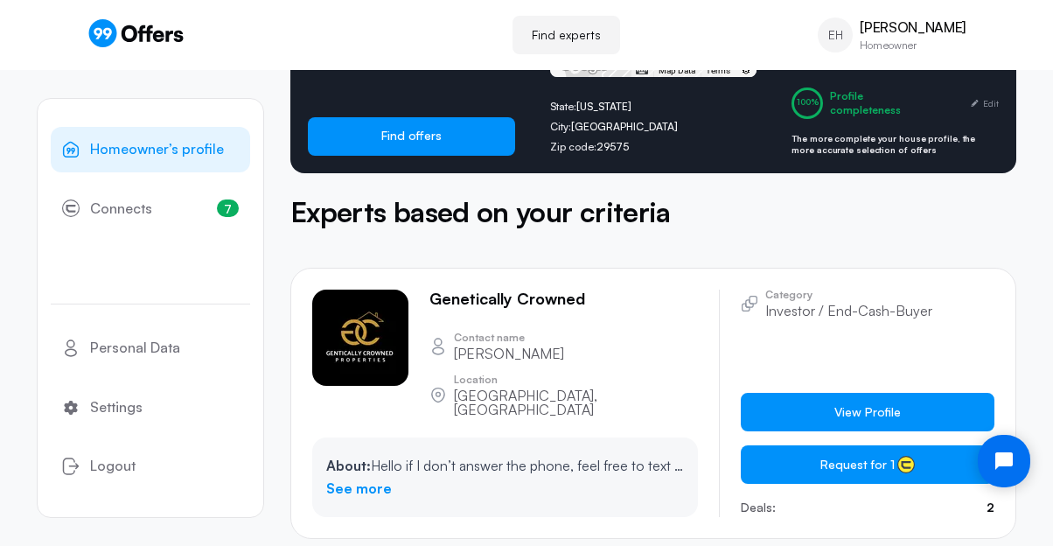
click at [866, 403] on span "View Profile" at bounding box center [867, 411] width 66 height 17
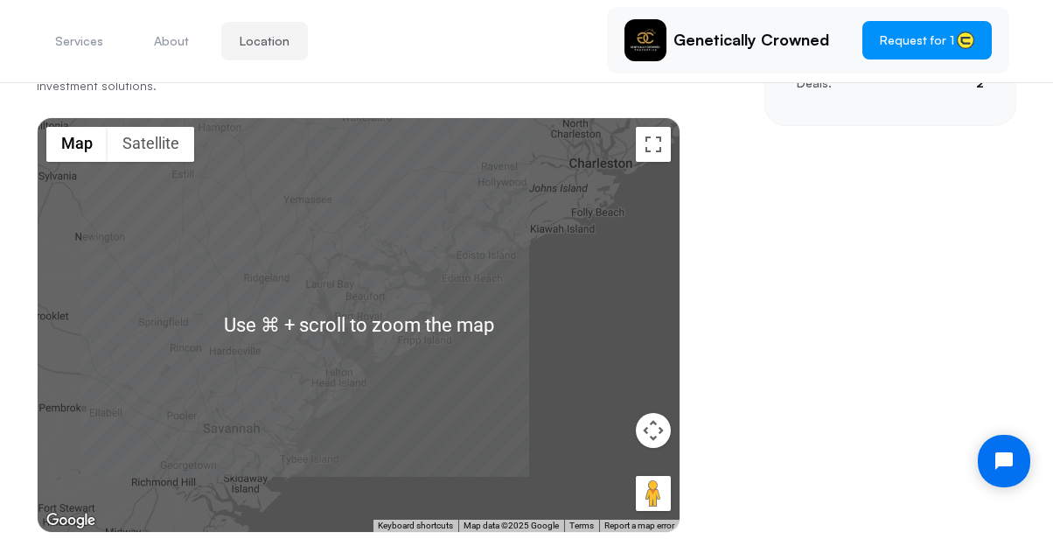
scroll to position [506, 0]
click at [731, 332] on div "Services About Location Genetically Crowned Request for 1 Services Offered Cons…" at bounding box center [526, 65] width 979 height 1003
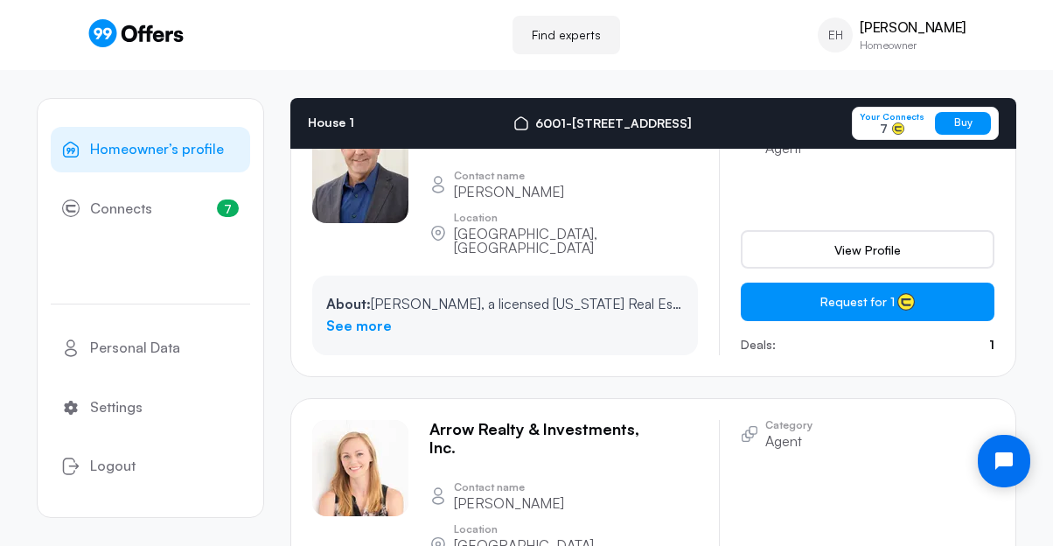
scroll to position [2415, 0]
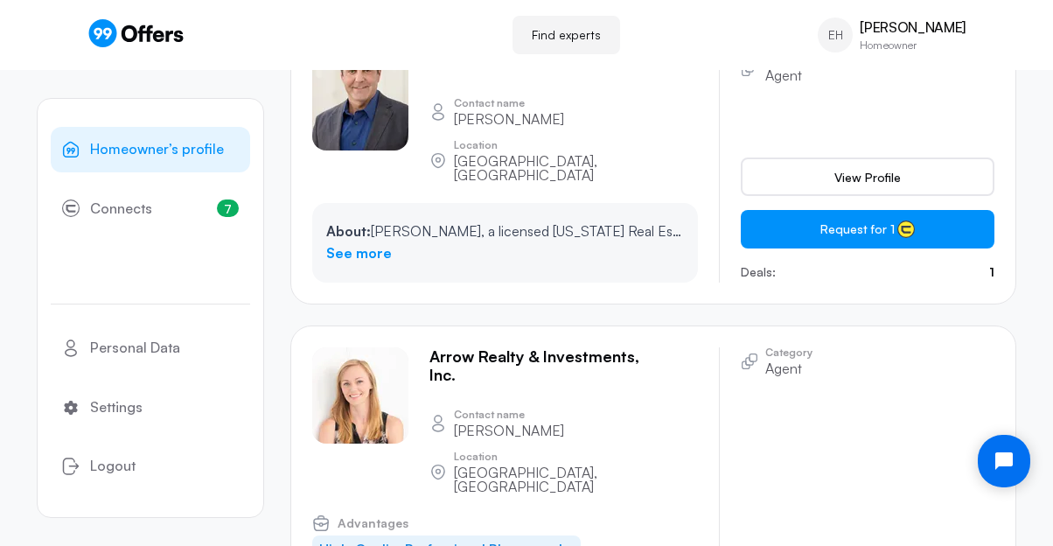
scroll to position [0, 0]
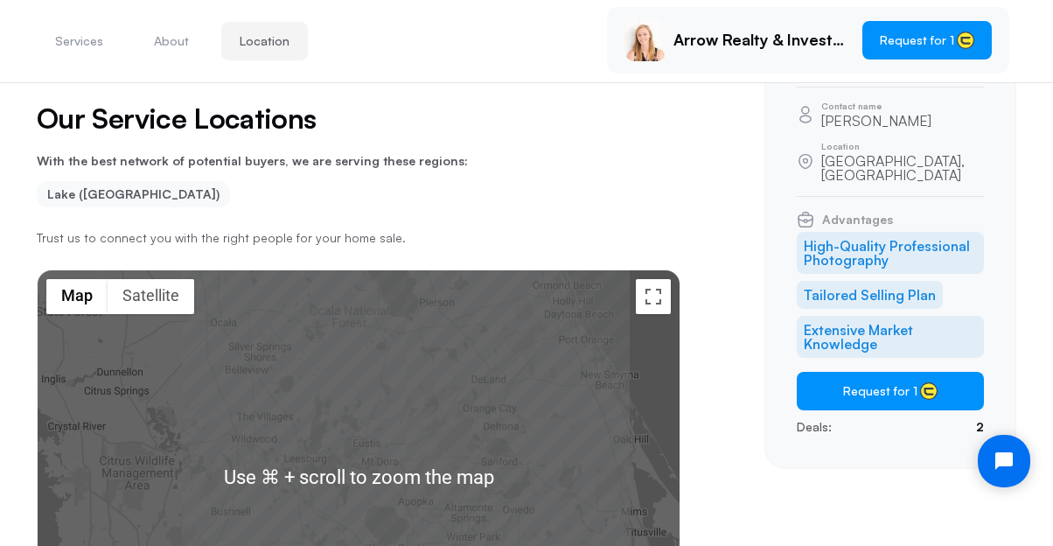
scroll to position [329, 0]
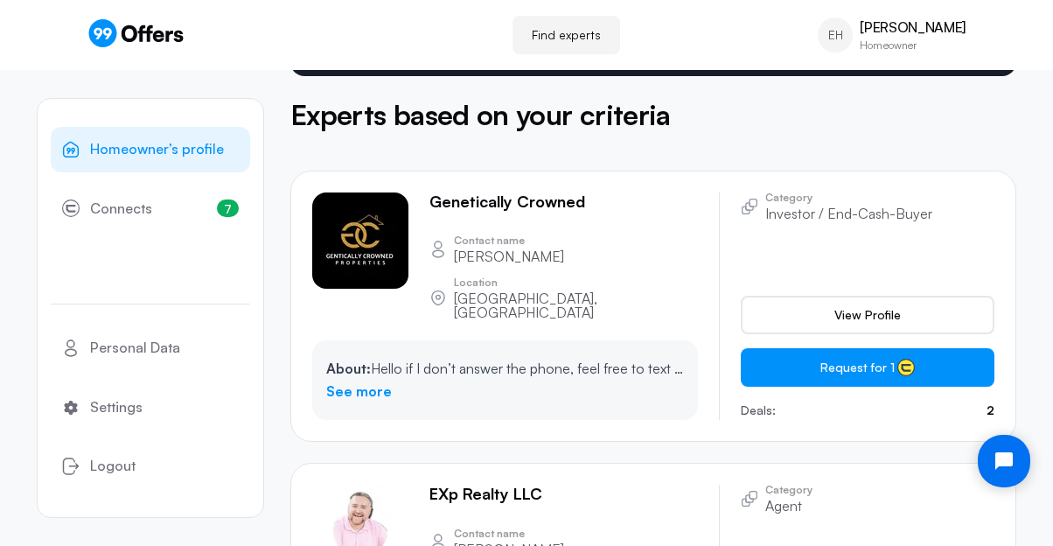
scroll to position [461, 0]
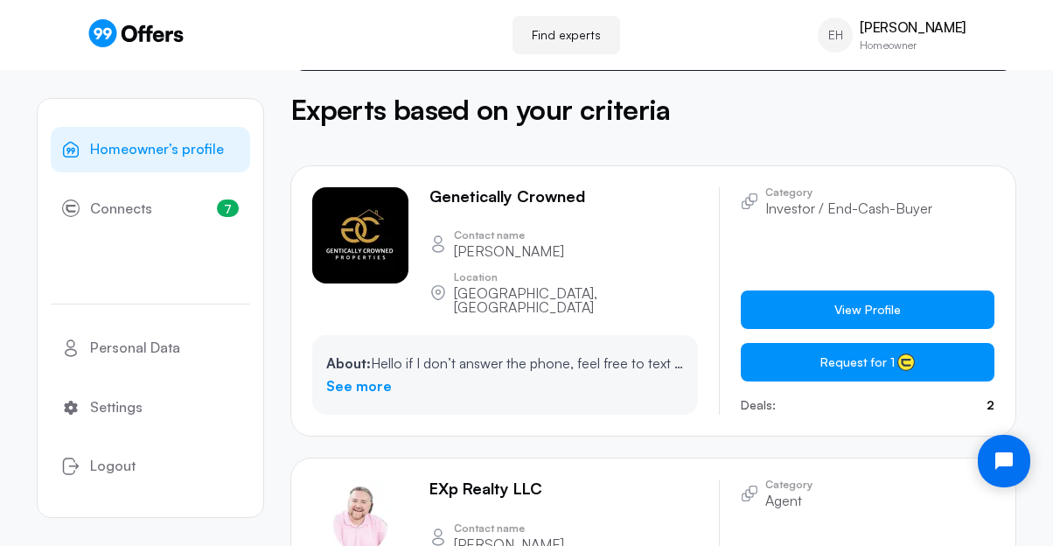
click at [839, 301] on span "View Profile" at bounding box center [867, 309] width 66 height 17
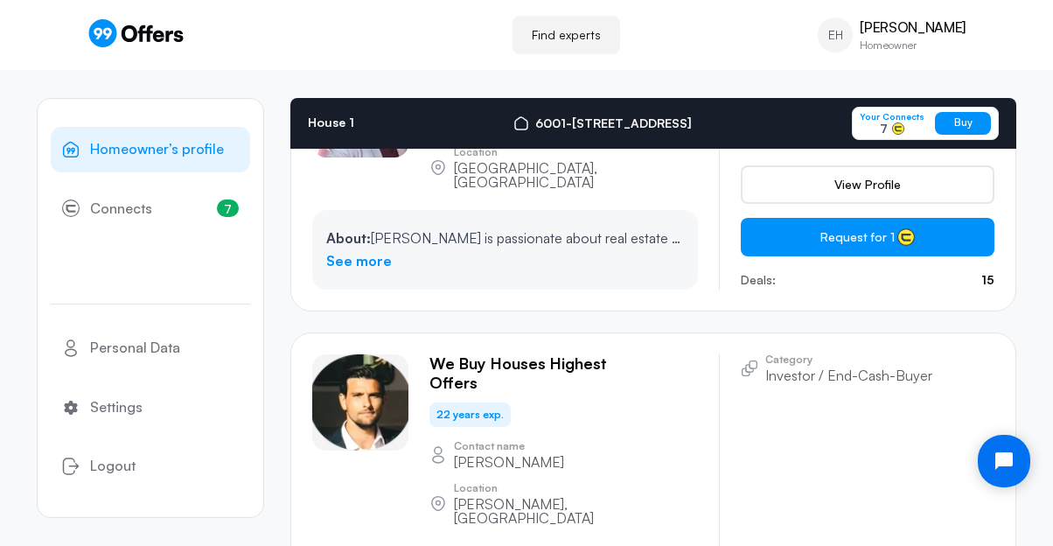
scroll to position [45892, 0]
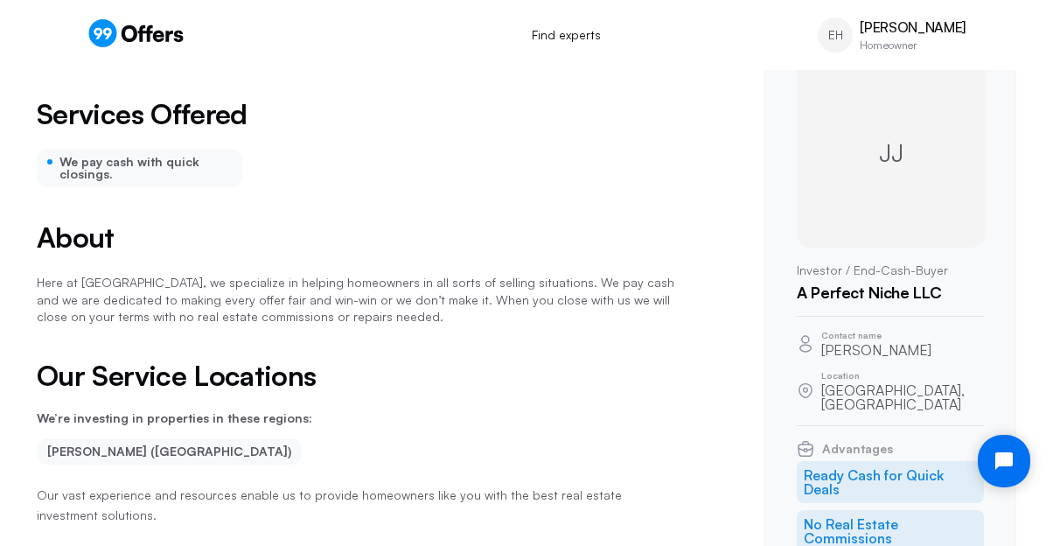
scroll to position [28, 0]
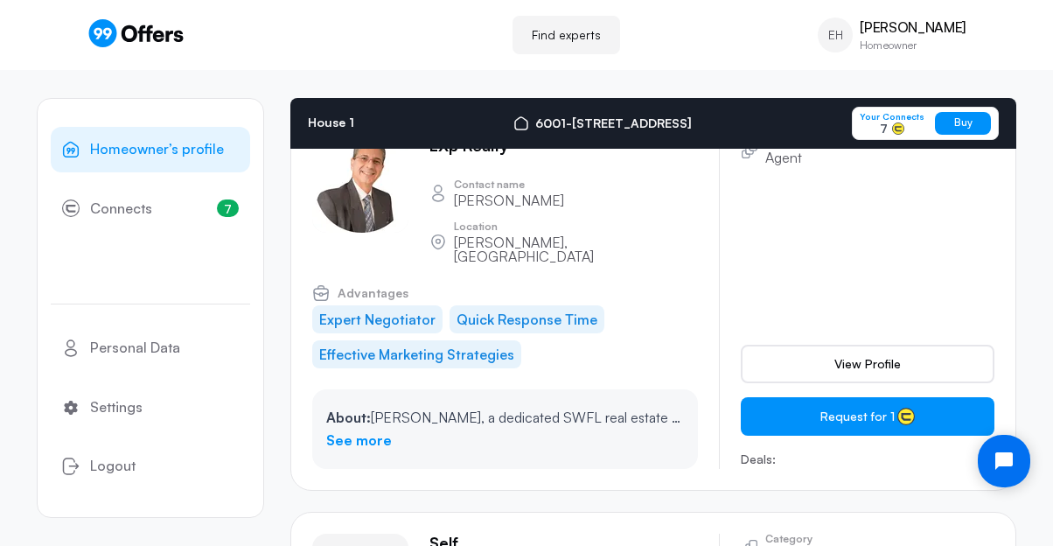
scroll to position [67363, 0]
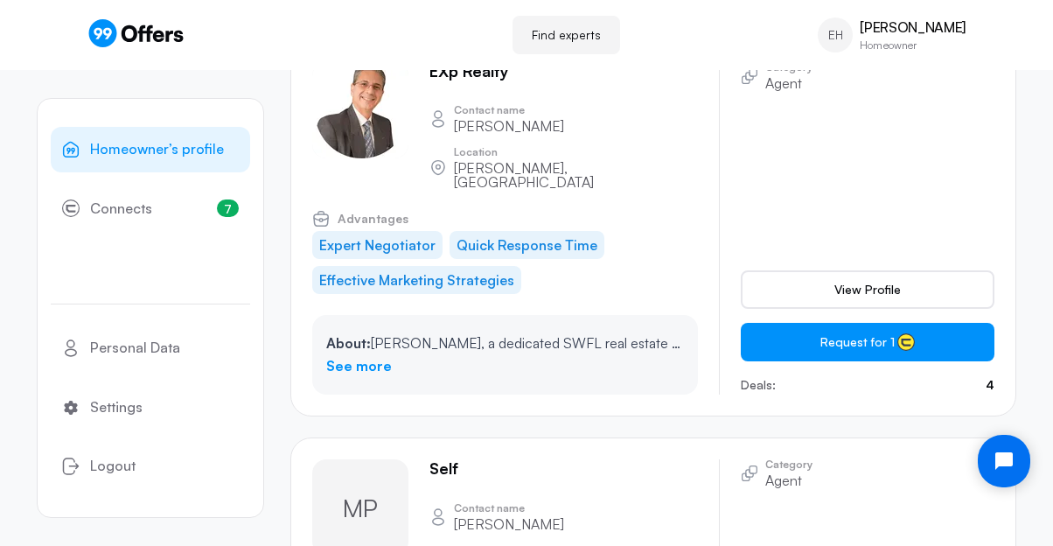
scroll to position [0, 0]
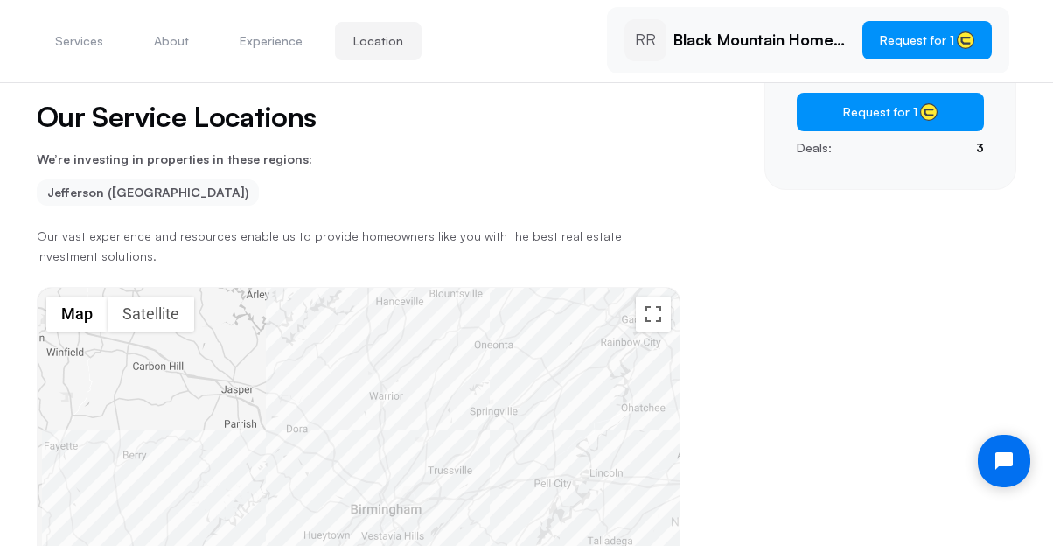
scroll to position [640, 0]
